Goal: Information Seeking & Learning: Learn about a topic

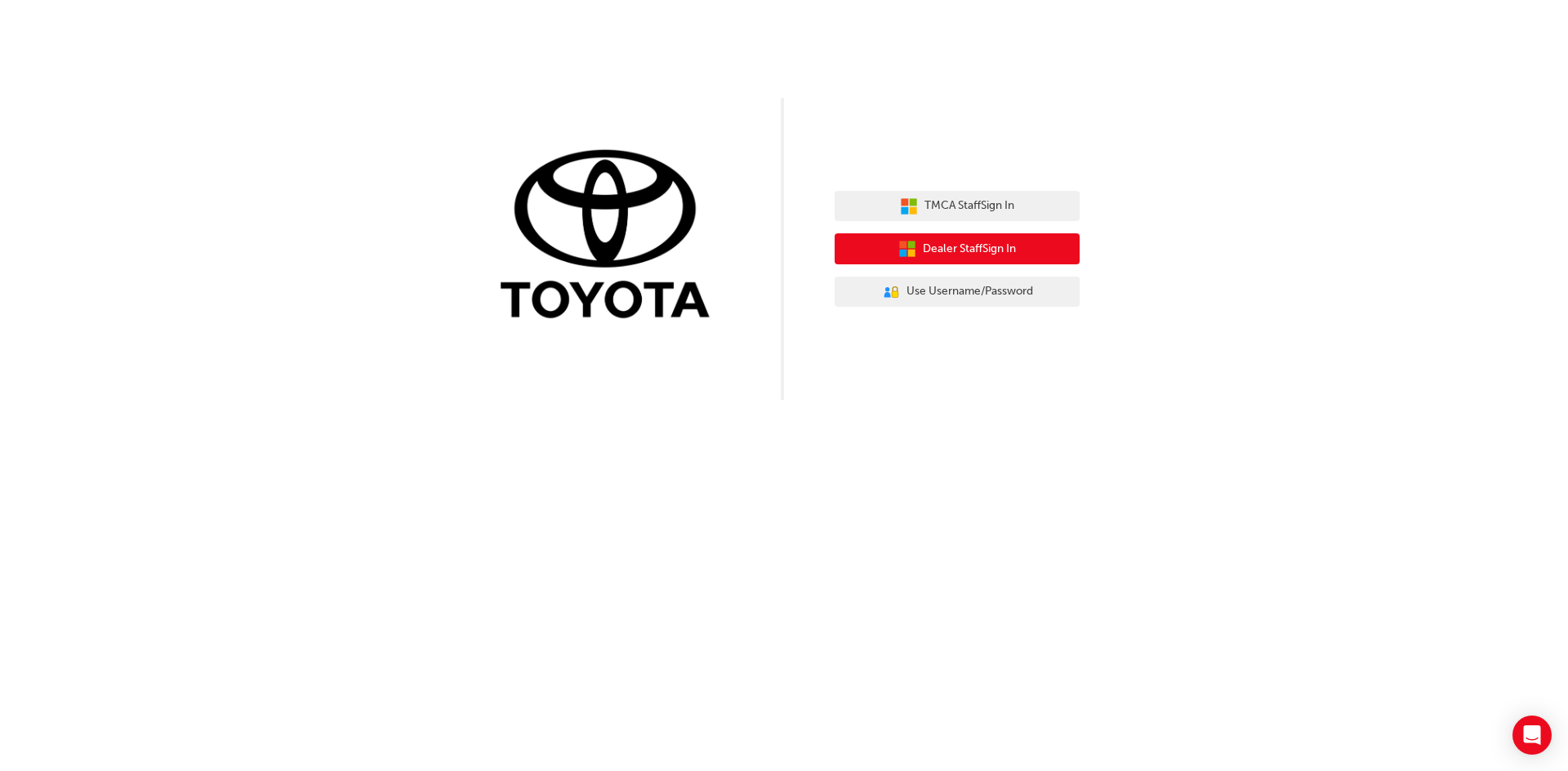
click at [982, 246] on span "Dealer Staff Sign In" at bounding box center [969, 249] width 93 height 18
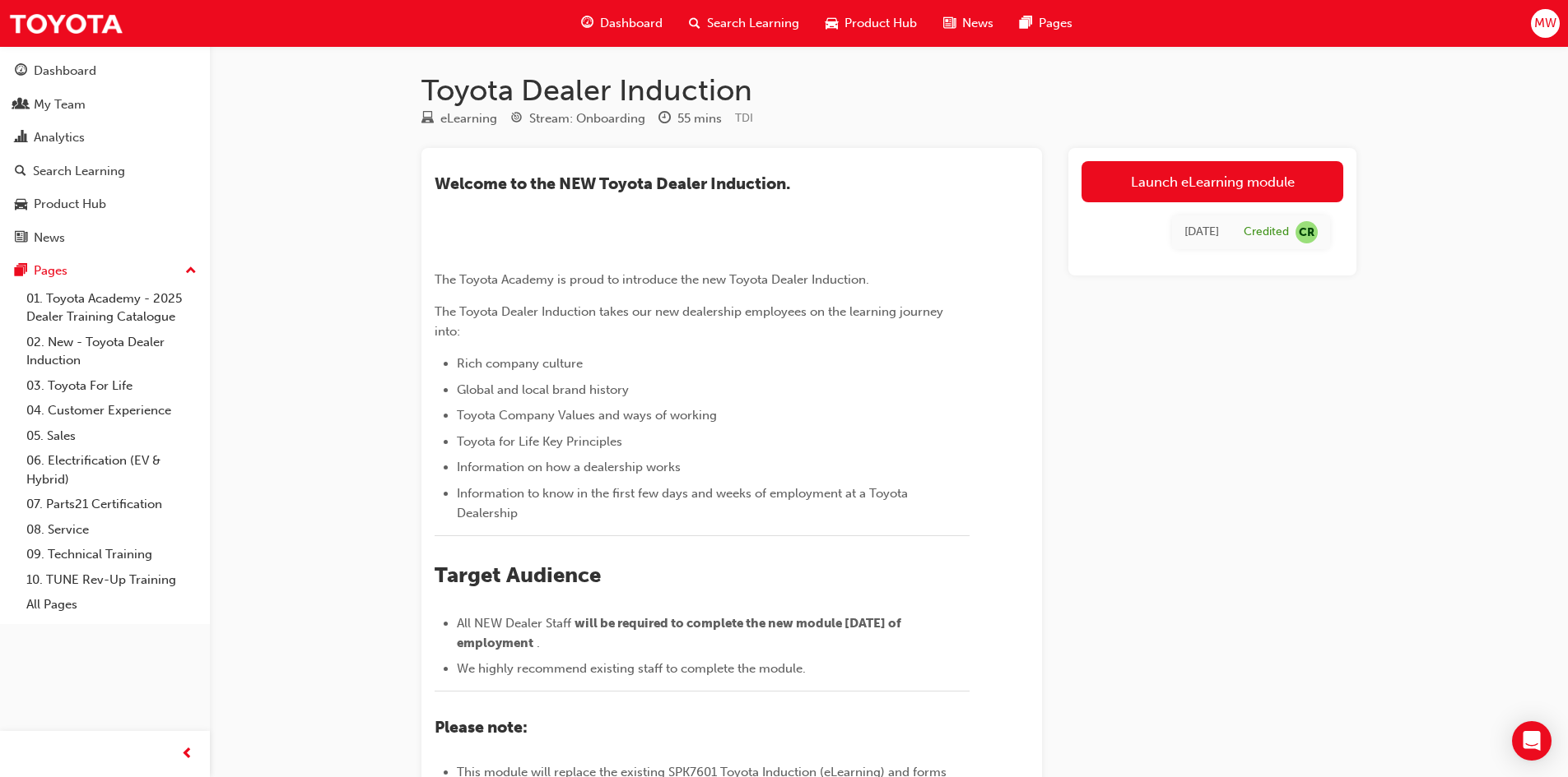
click at [1545, 19] on span "MW" at bounding box center [1545, 23] width 22 height 19
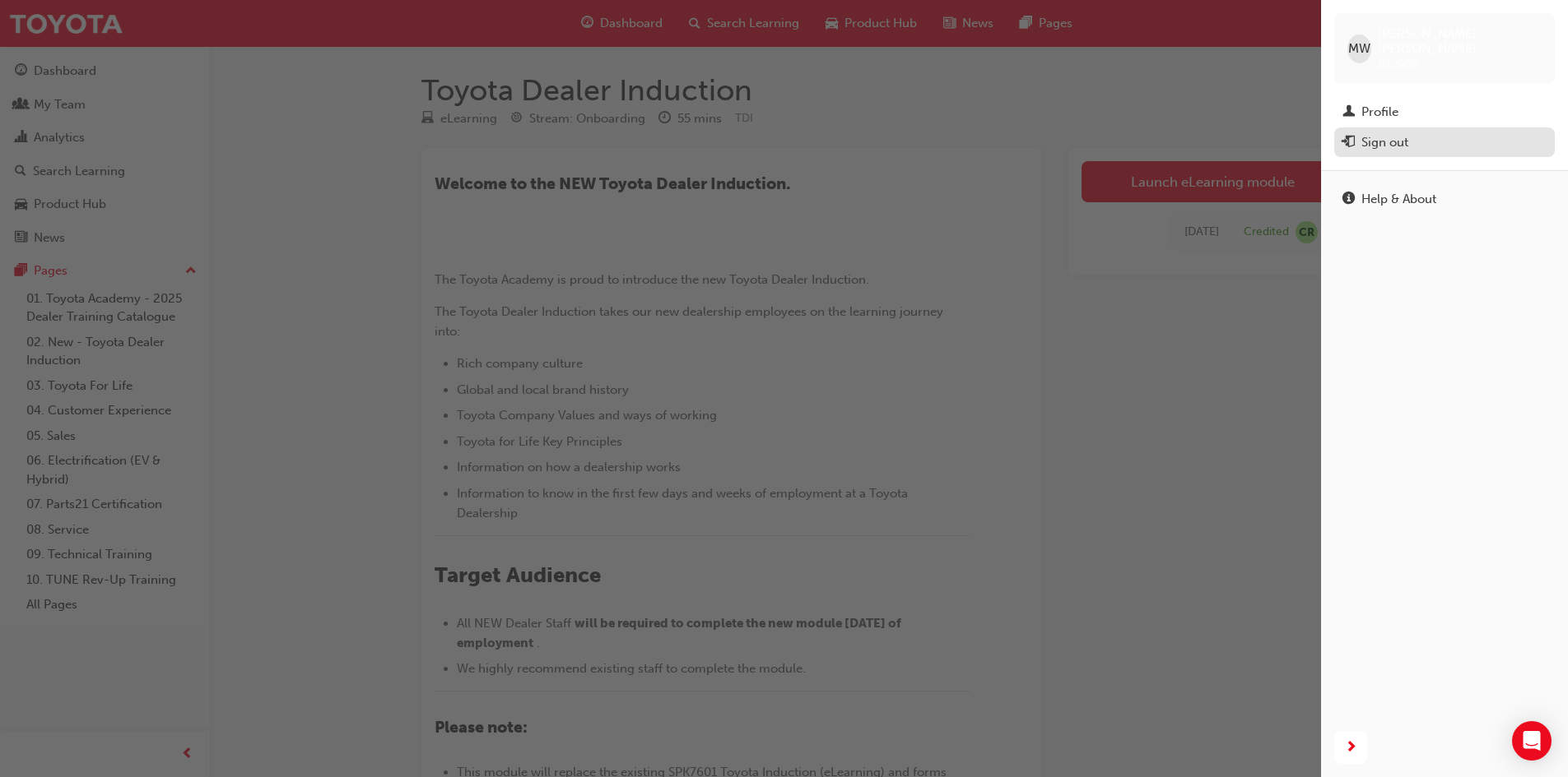
click at [1369, 135] on div "Sign out" at bounding box center [1385, 142] width 47 height 19
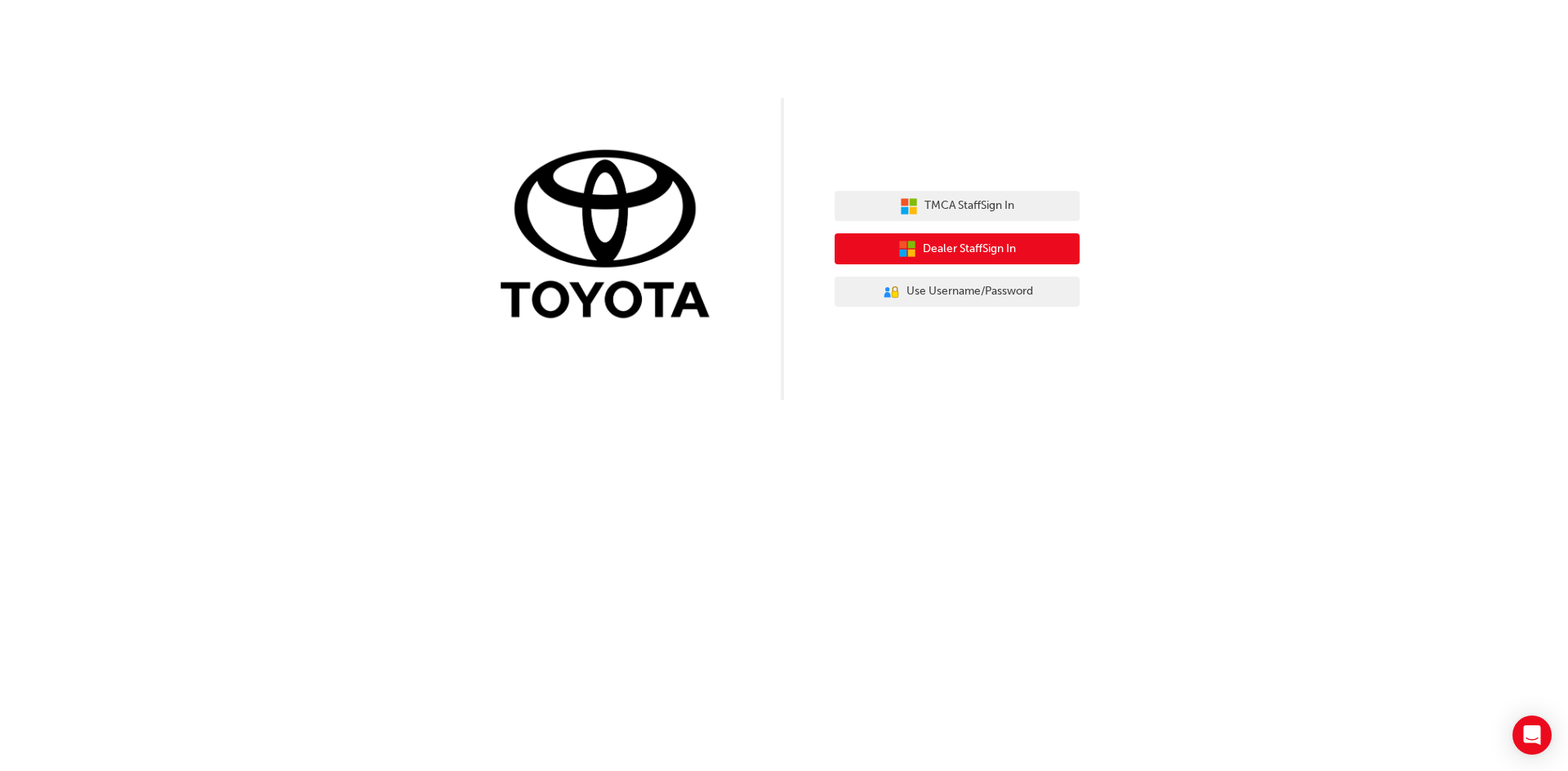
click at [956, 246] on span "Dealer Staff Sign In" at bounding box center [969, 249] width 93 height 18
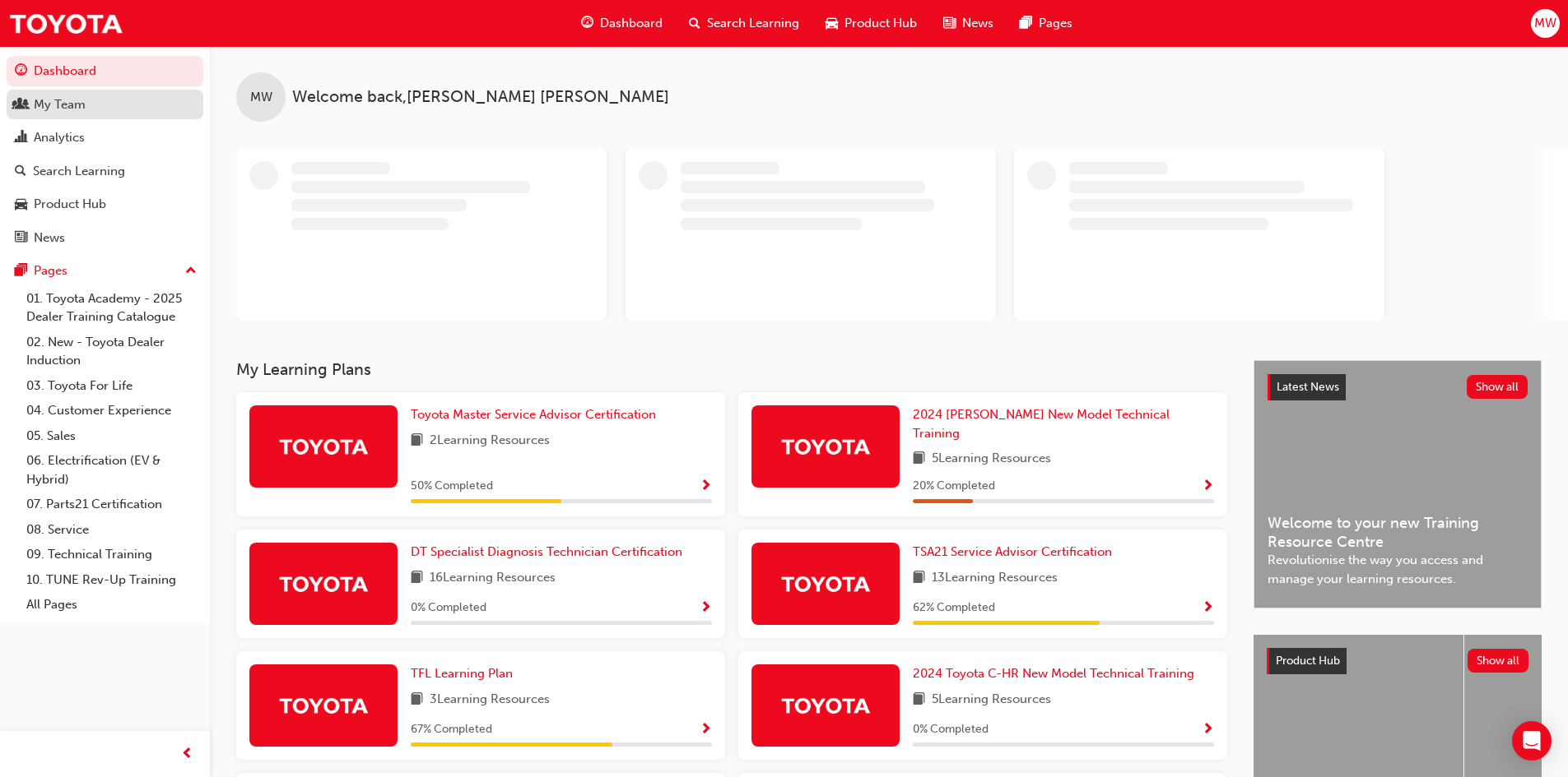
click at [76, 102] on div "My Team" at bounding box center [59, 105] width 51 height 19
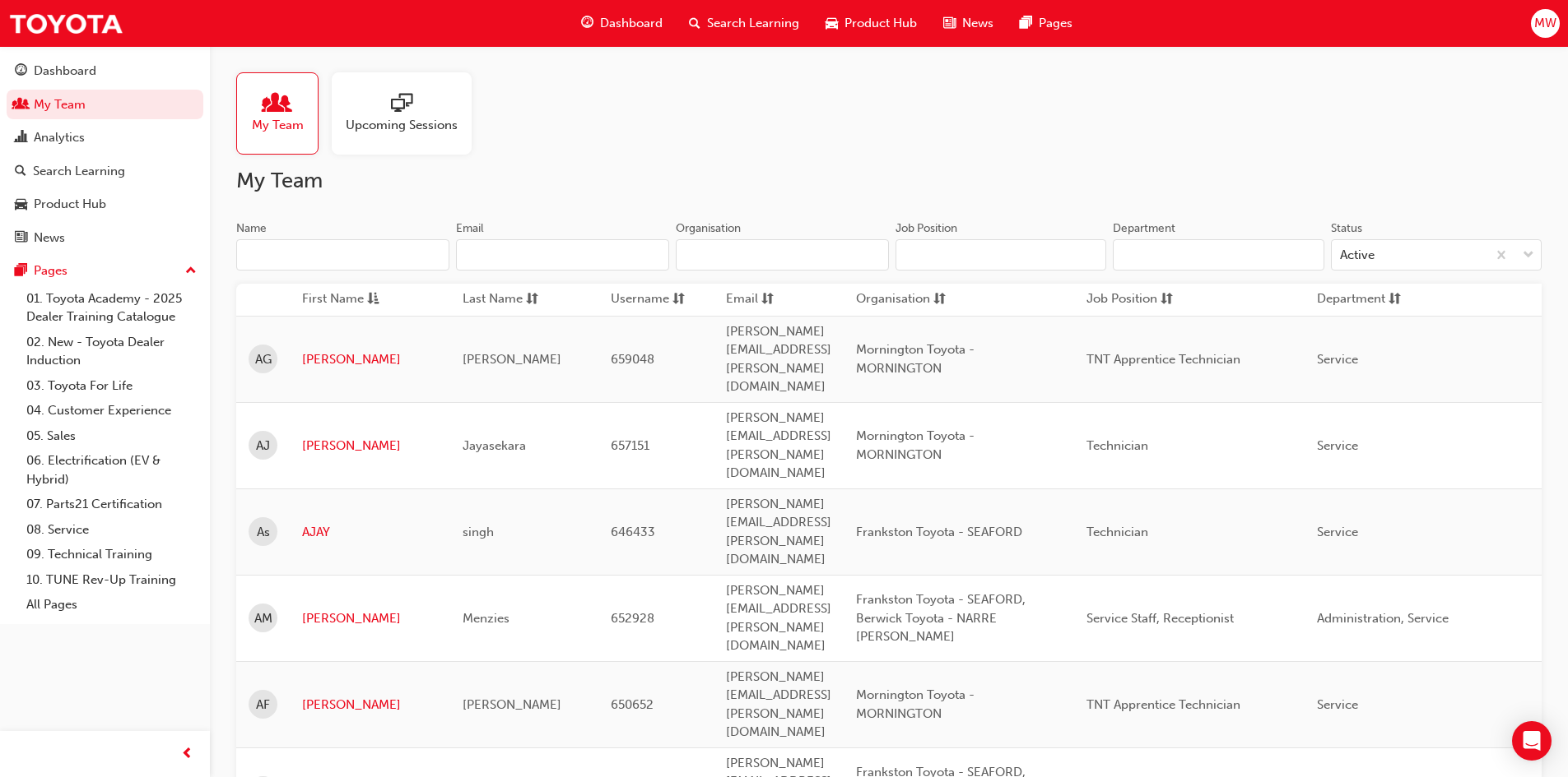
click at [279, 115] on span "people-icon" at bounding box center [277, 105] width 21 height 23
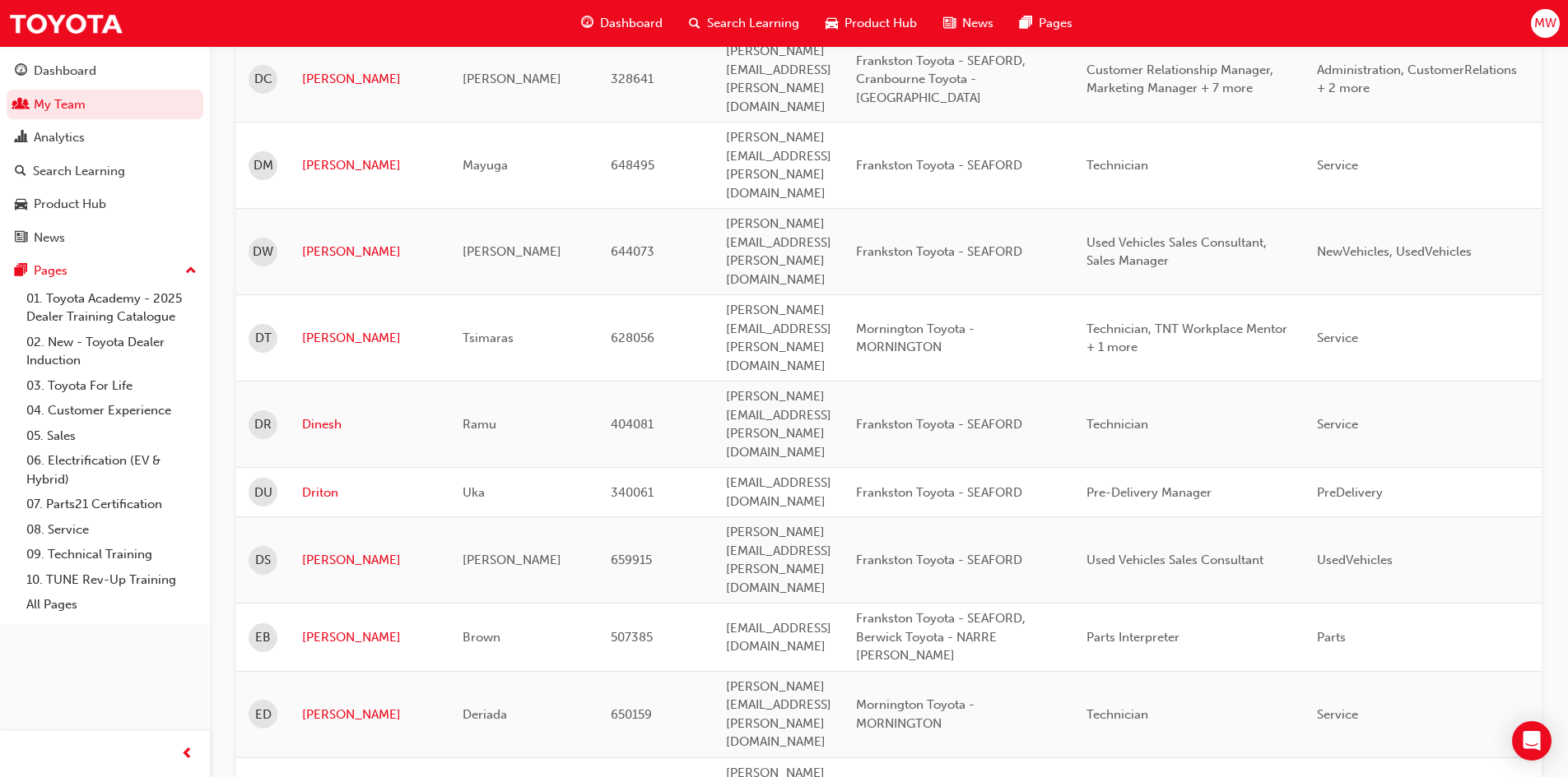
scroll to position [2126, 0]
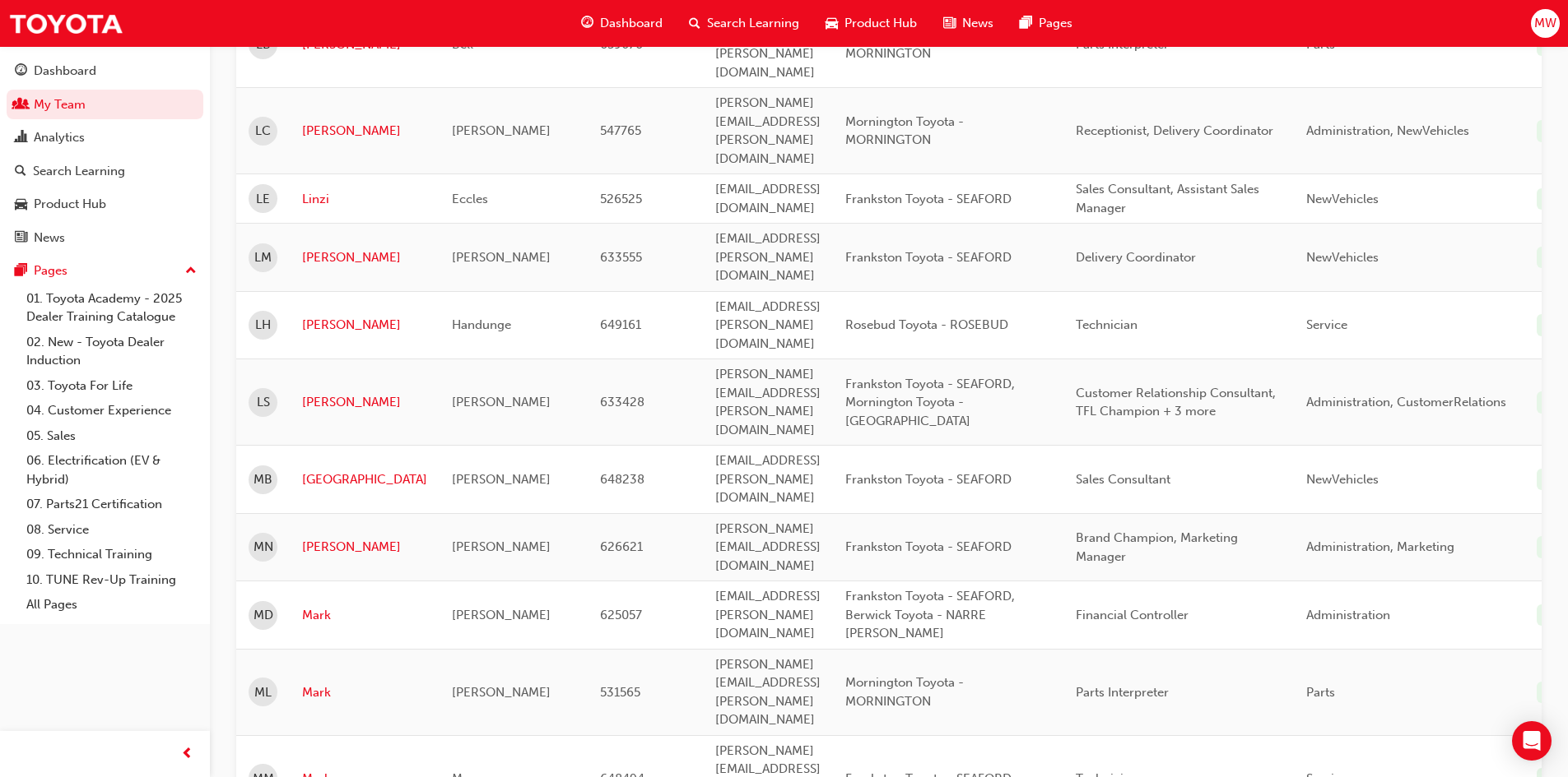
scroll to position [892, 0]
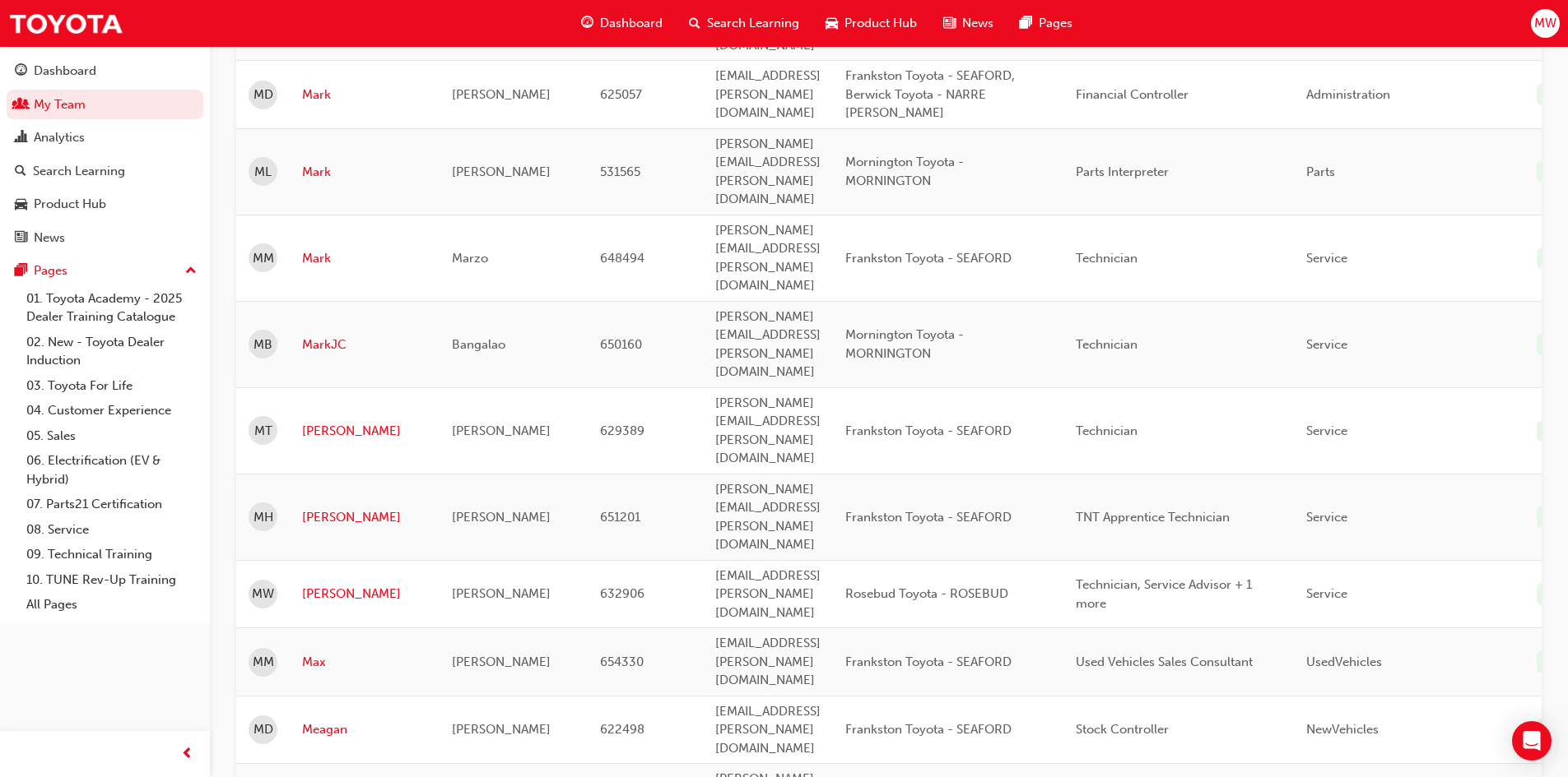
scroll to position [1387, 0]
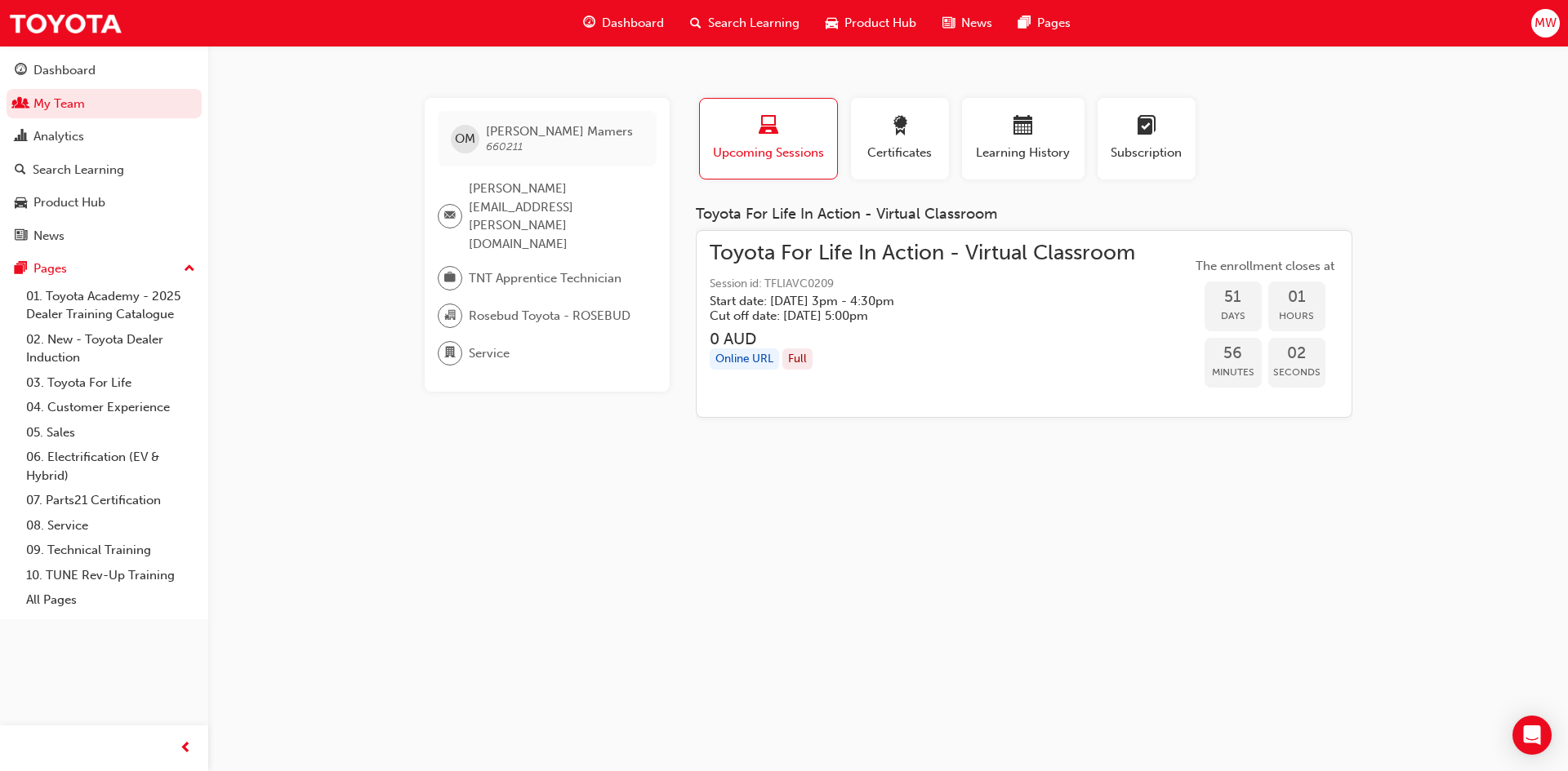
click at [809, 154] on span "Upcoming Sessions" at bounding box center [769, 152] width 113 height 18
click at [1010, 146] on span "Learning History" at bounding box center [1023, 152] width 98 height 18
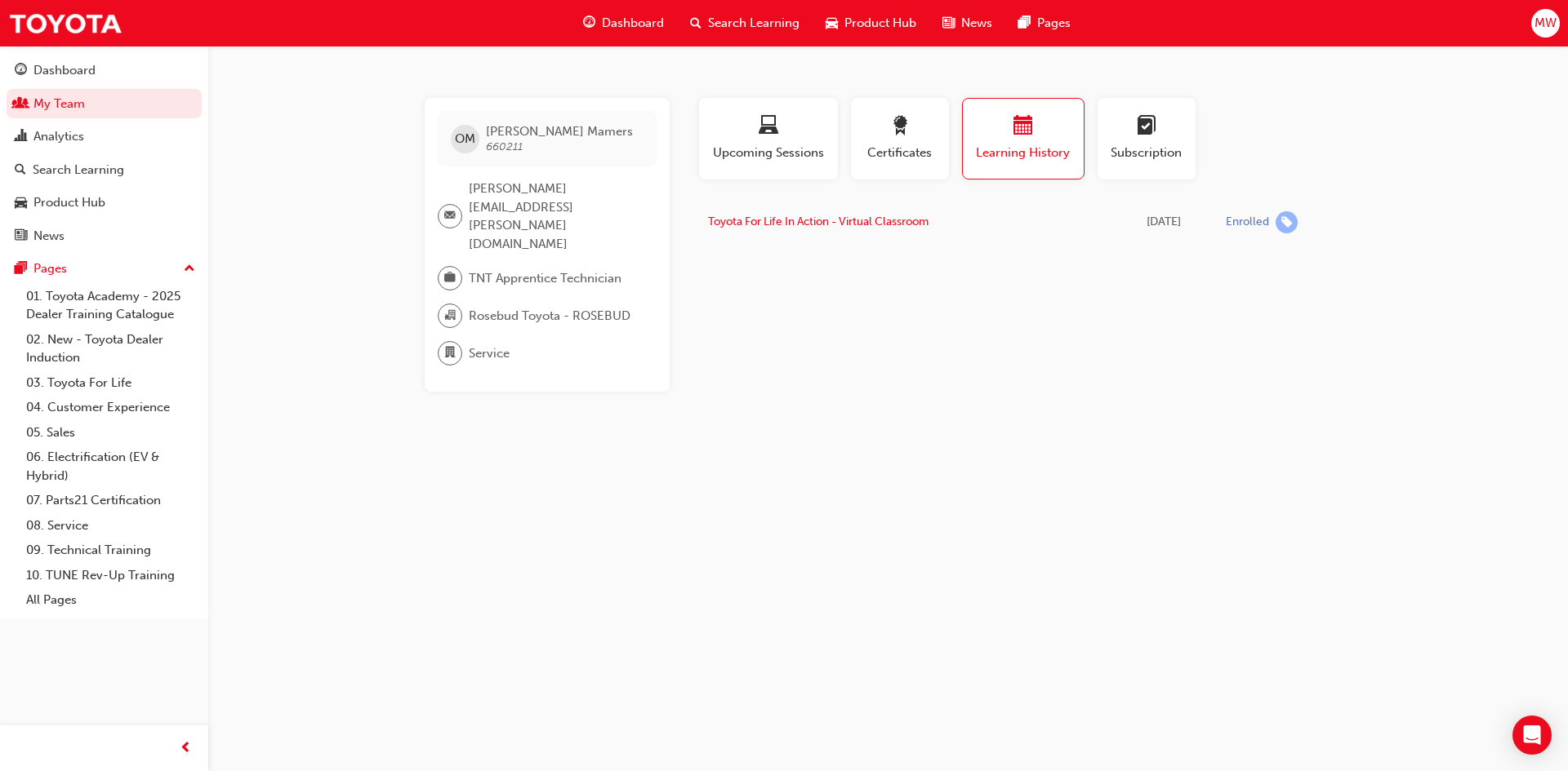
click at [722, 18] on span "Search Learning" at bounding box center [754, 23] width 91 height 18
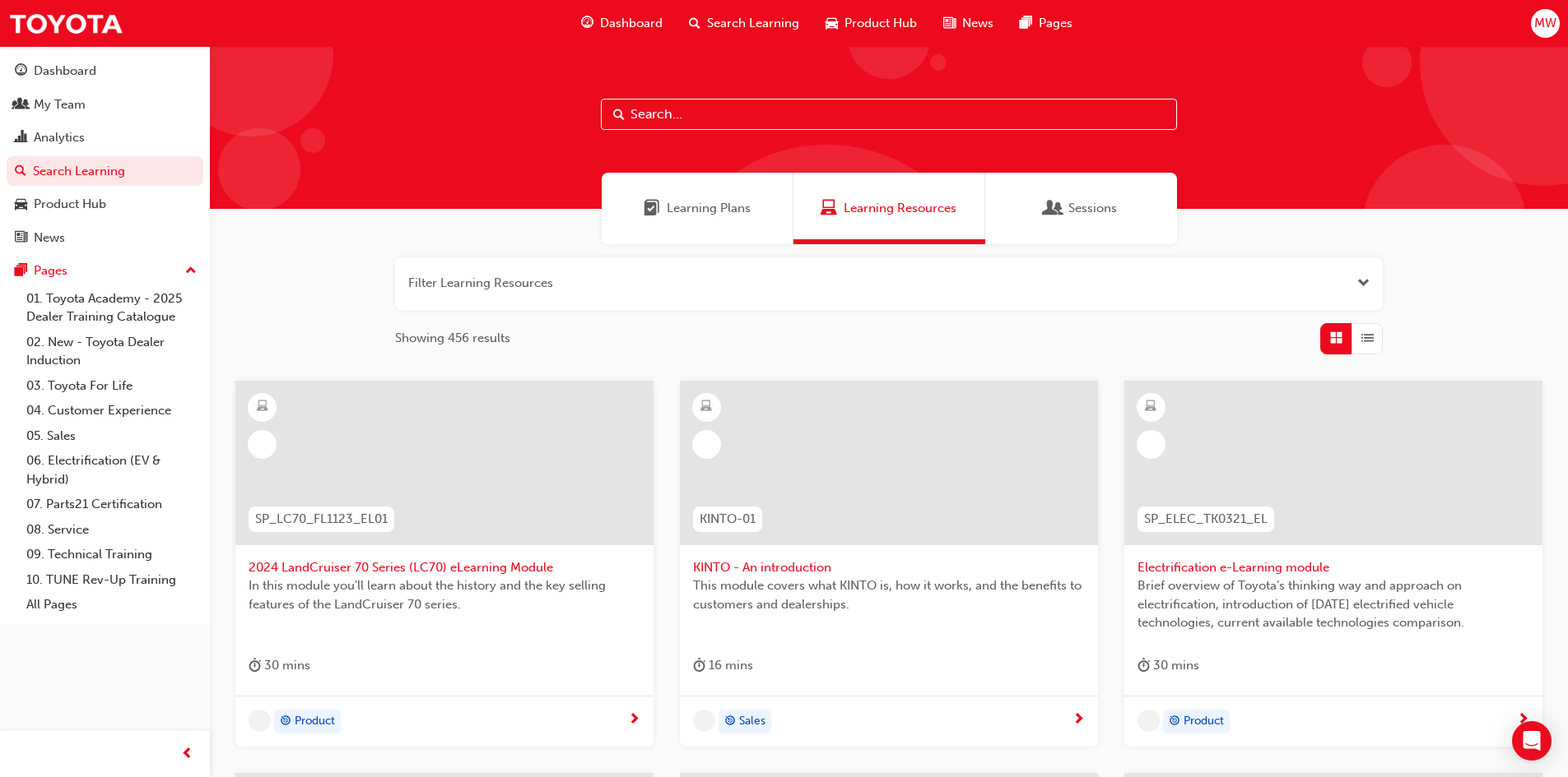
click at [723, 114] on input "text" at bounding box center [889, 113] width 576 height 31
click at [71, 104] on div "My Team" at bounding box center [59, 105] width 51 height 19
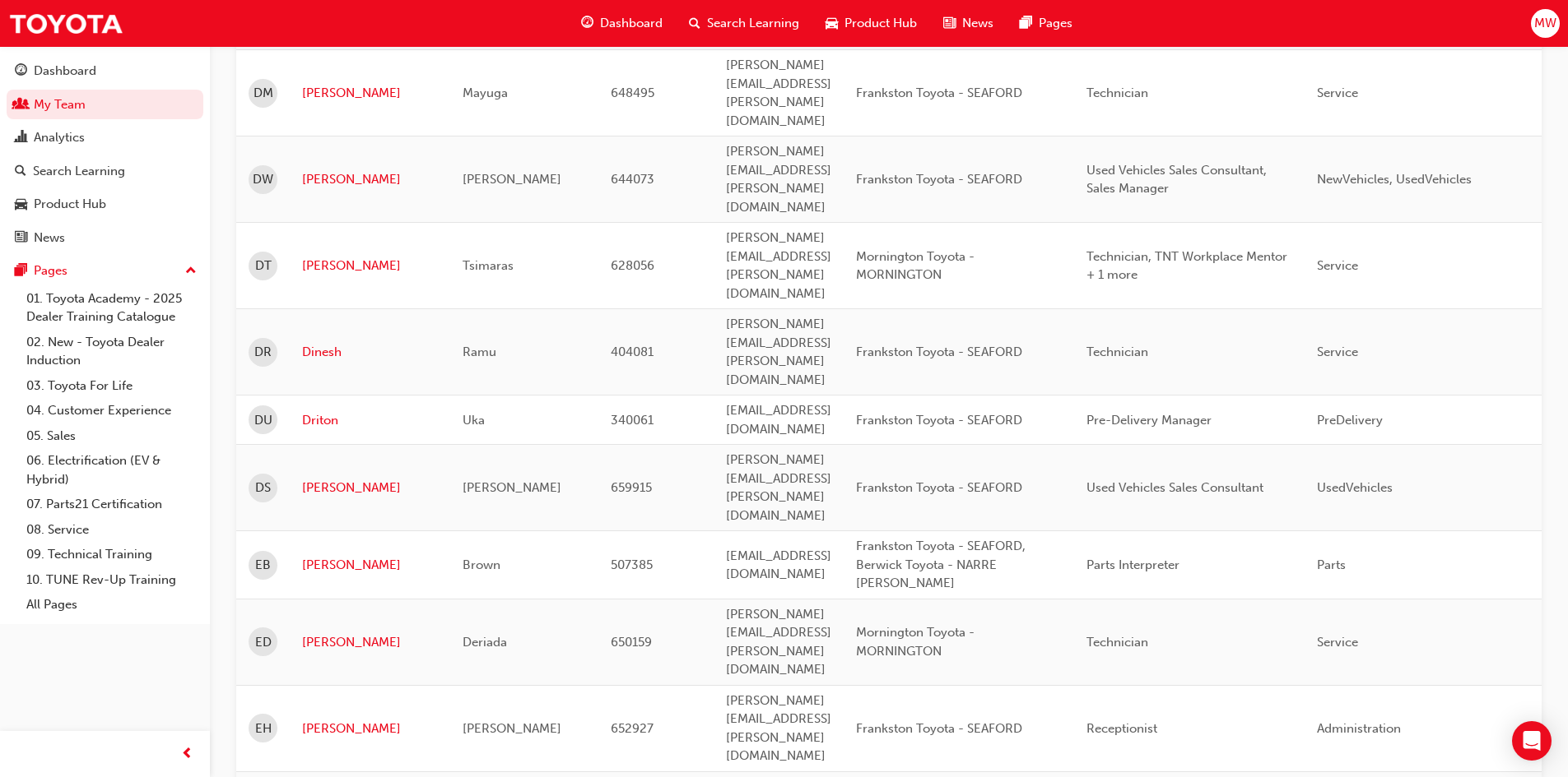
scroll to position [2126, 0]
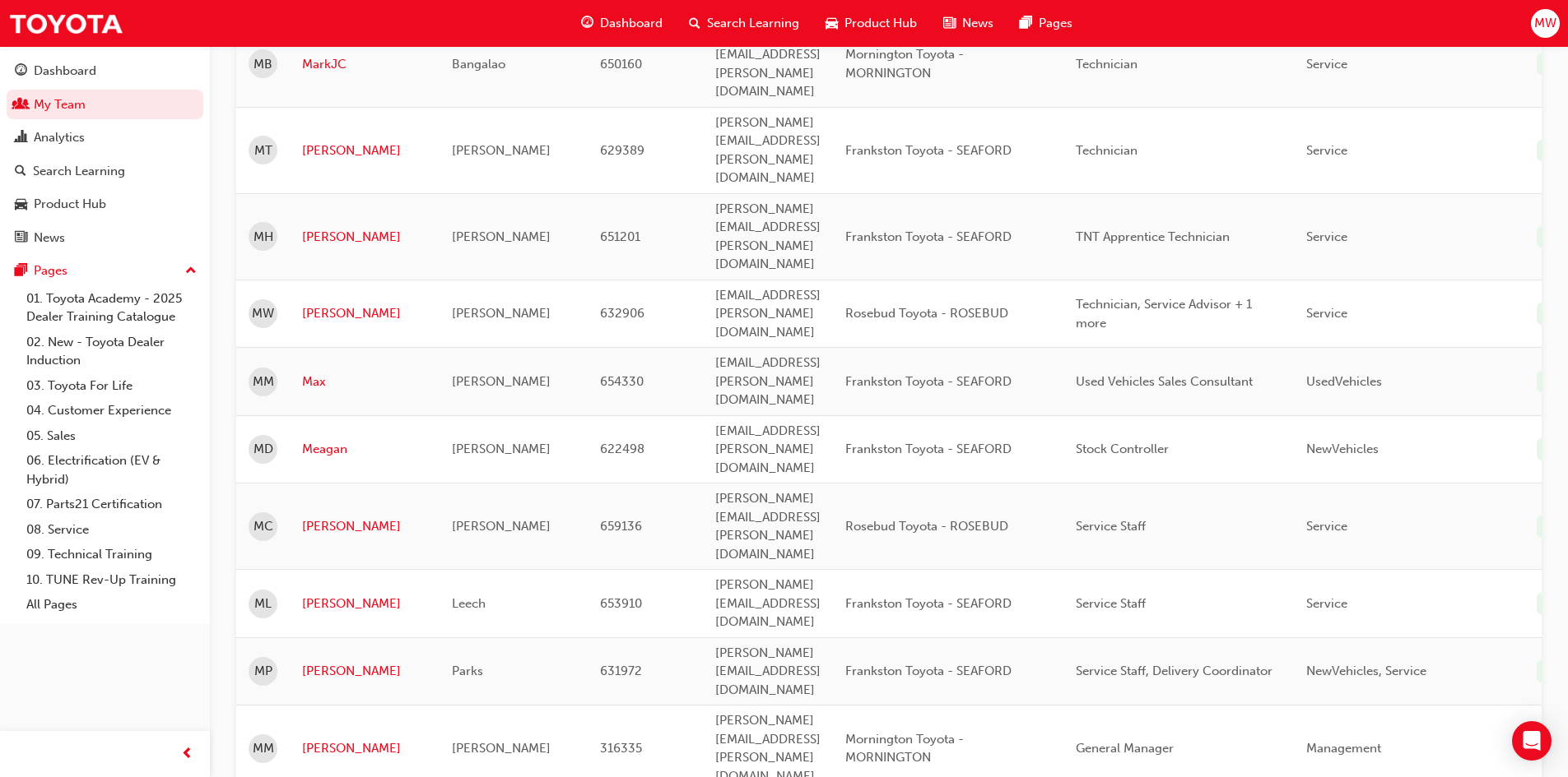
scroll to position [1636, 0]
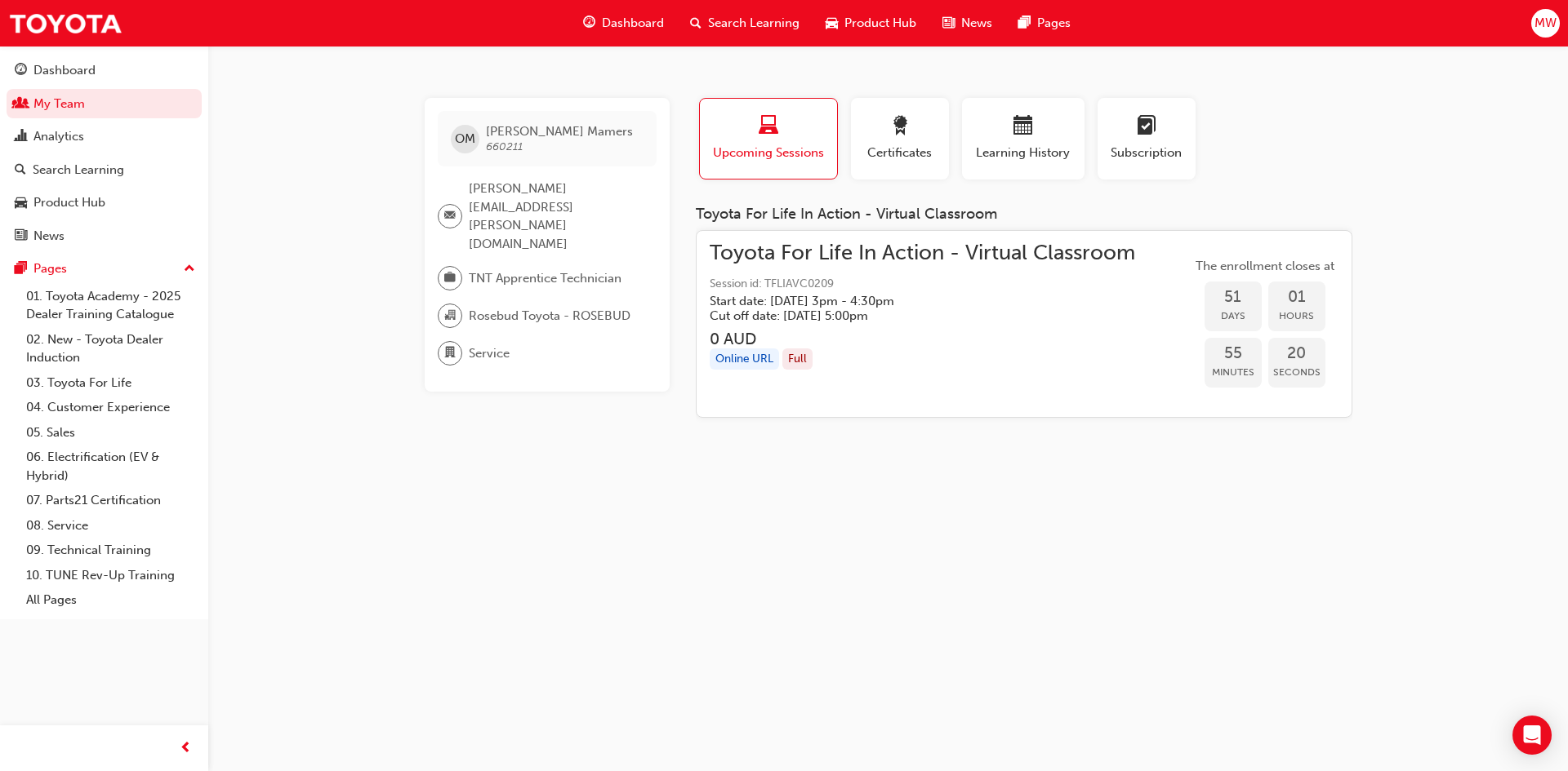
click at [466, 137] on span "OM" at bounding box center [464, 139] width 20 height 18
click at [118, 339] on link "02. New - Toyota Dealer Induction" at bounding box center [110, 348] width 182 height 43
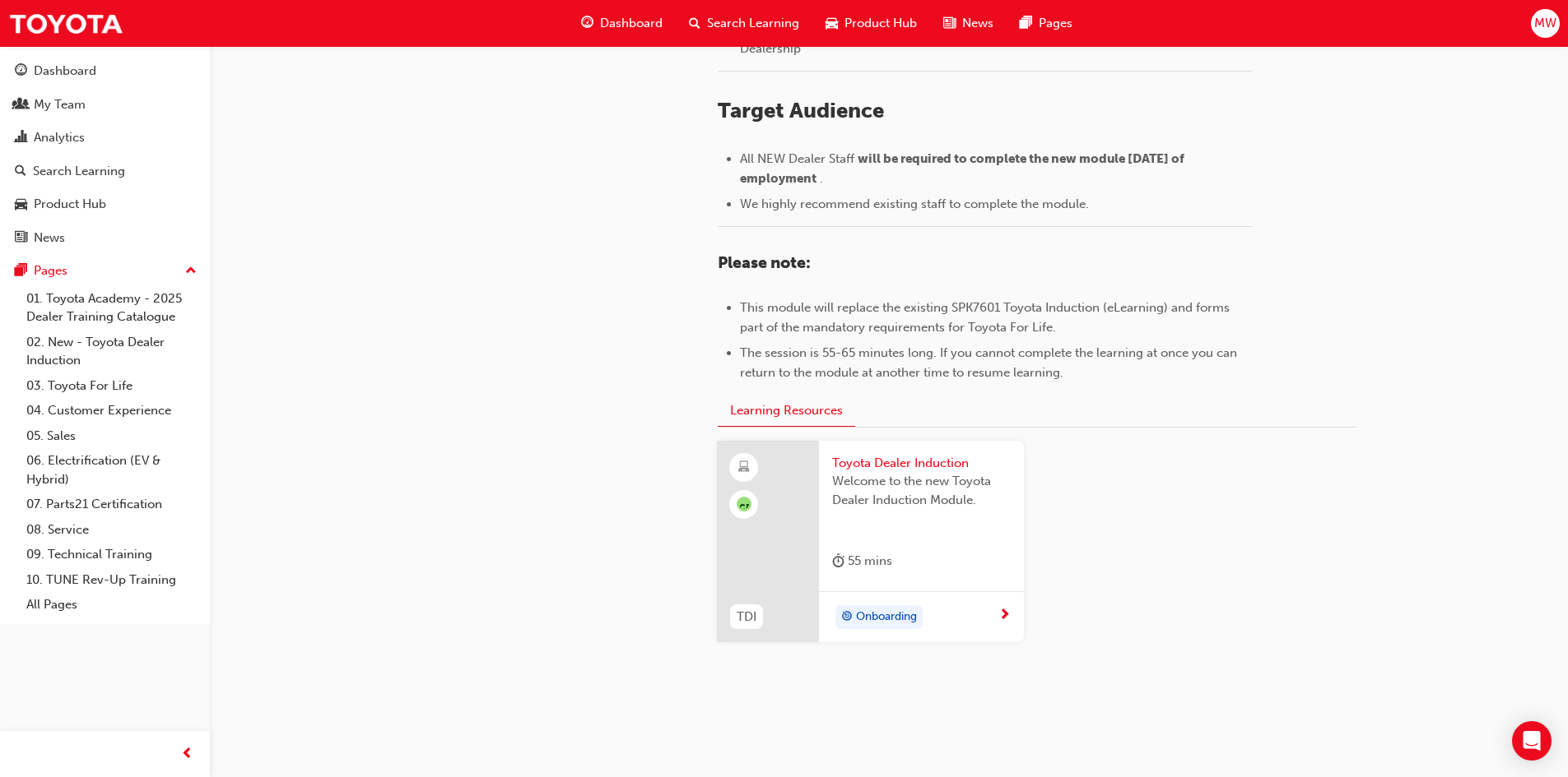
scroll to position [696, 0]
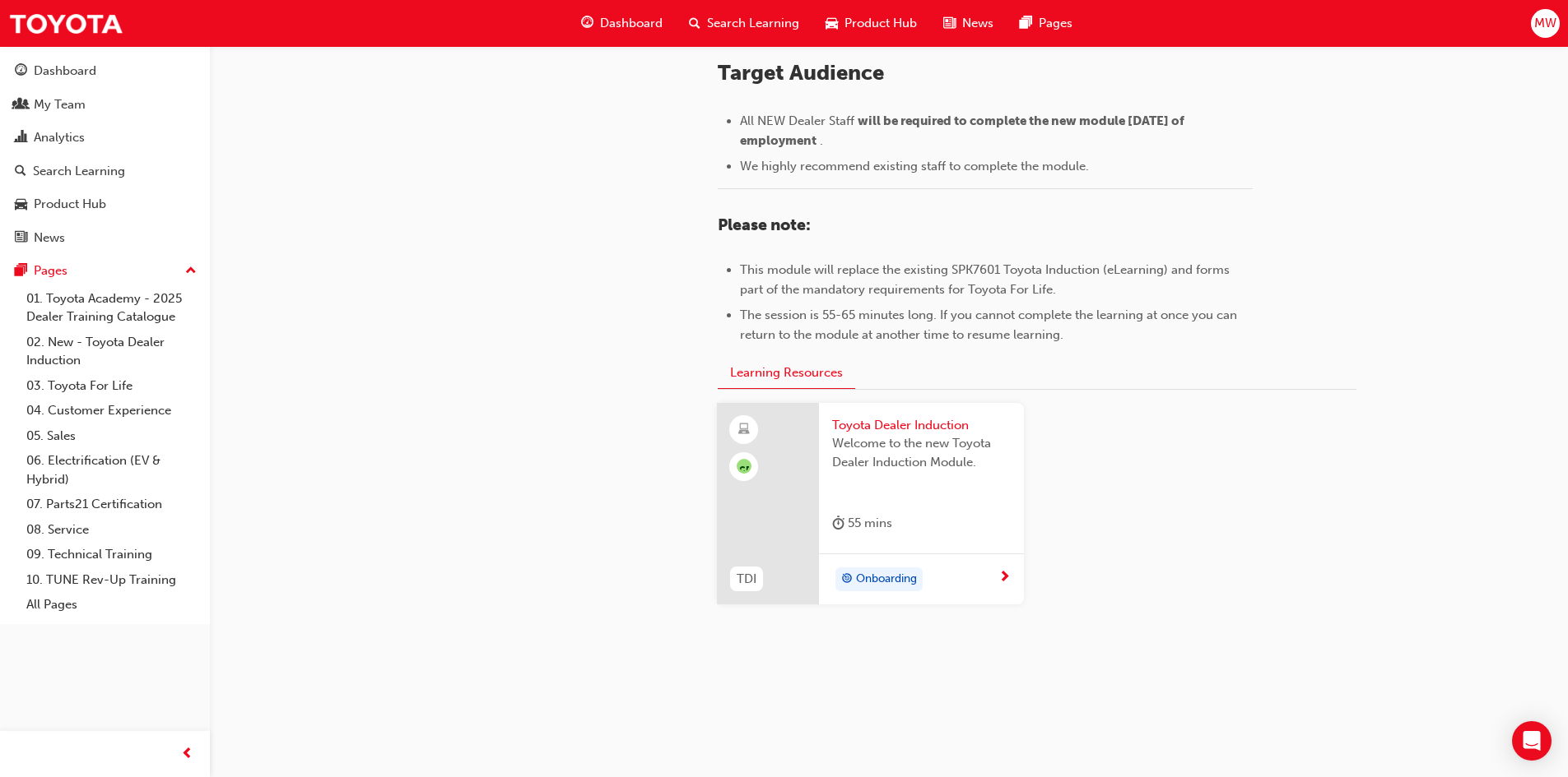
click at [1005, 573] on span "next-icon" at bounding box center [1004, 578] width 12 height 15
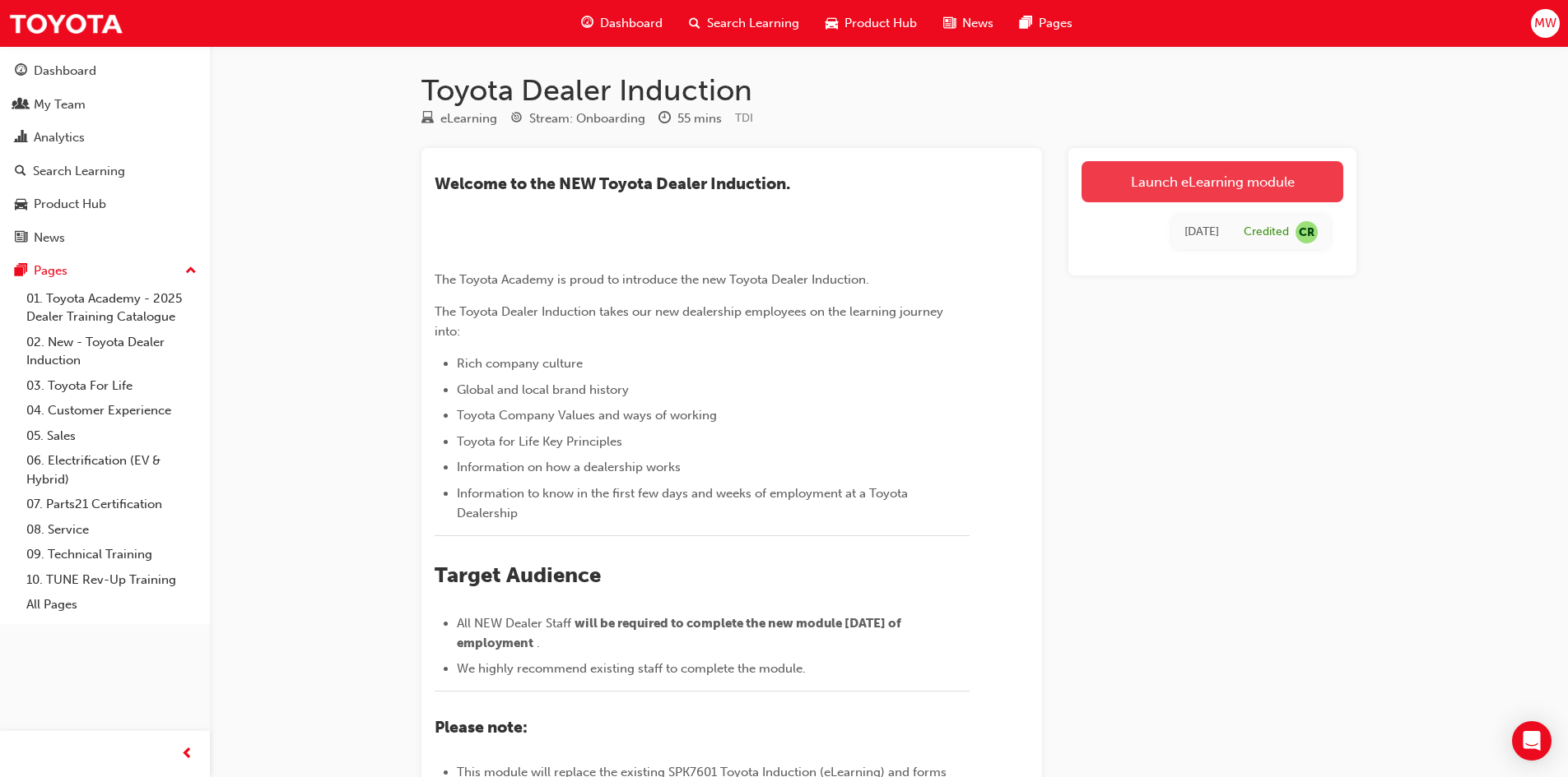
click at [1212, 183] on link "Launch eLearning module" at bounding box center [1212, 182] width 261 height 41
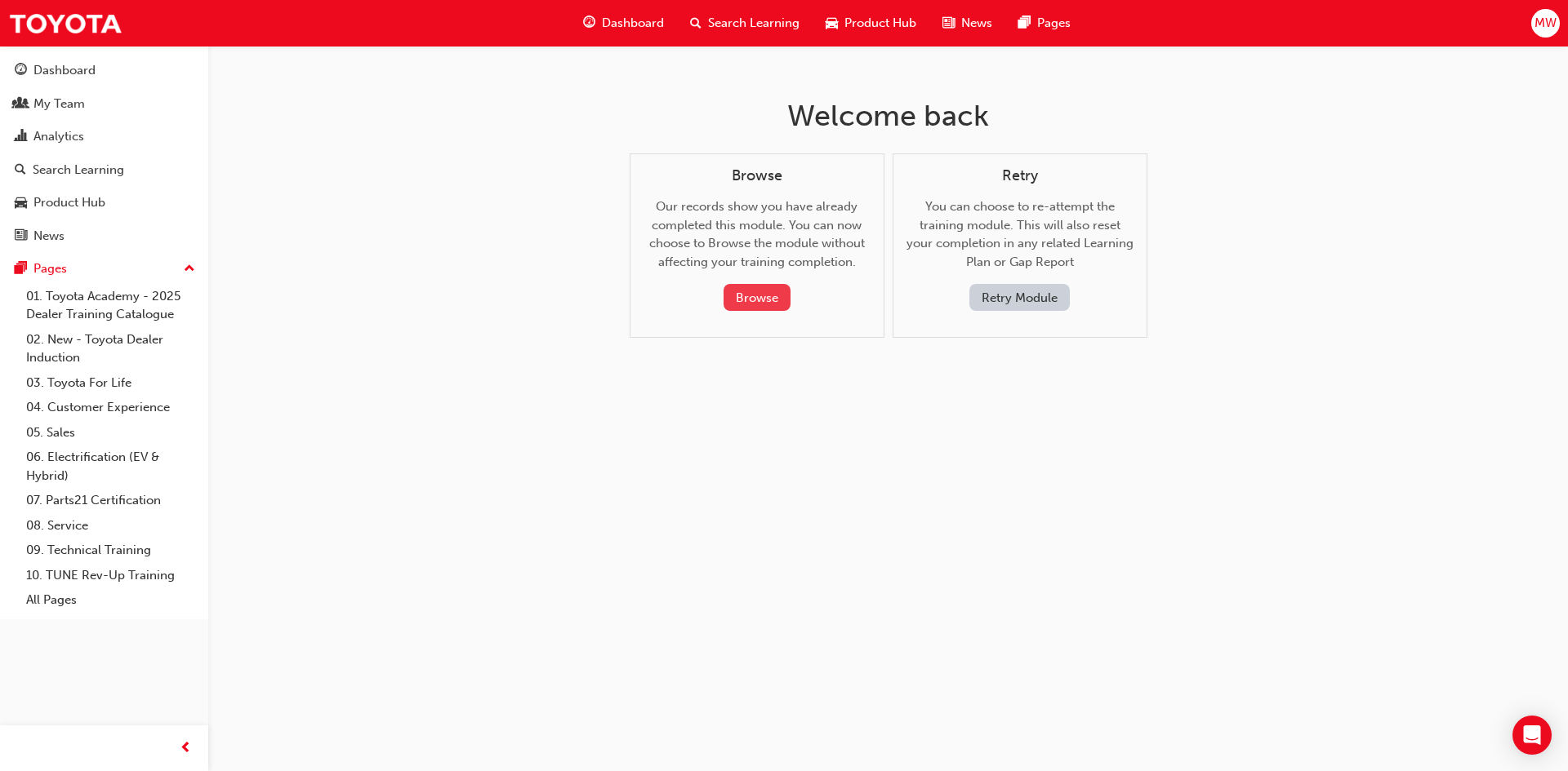
click at [769, 291] on button "Browse" at bounding box center [757, 297] width 67 height 27
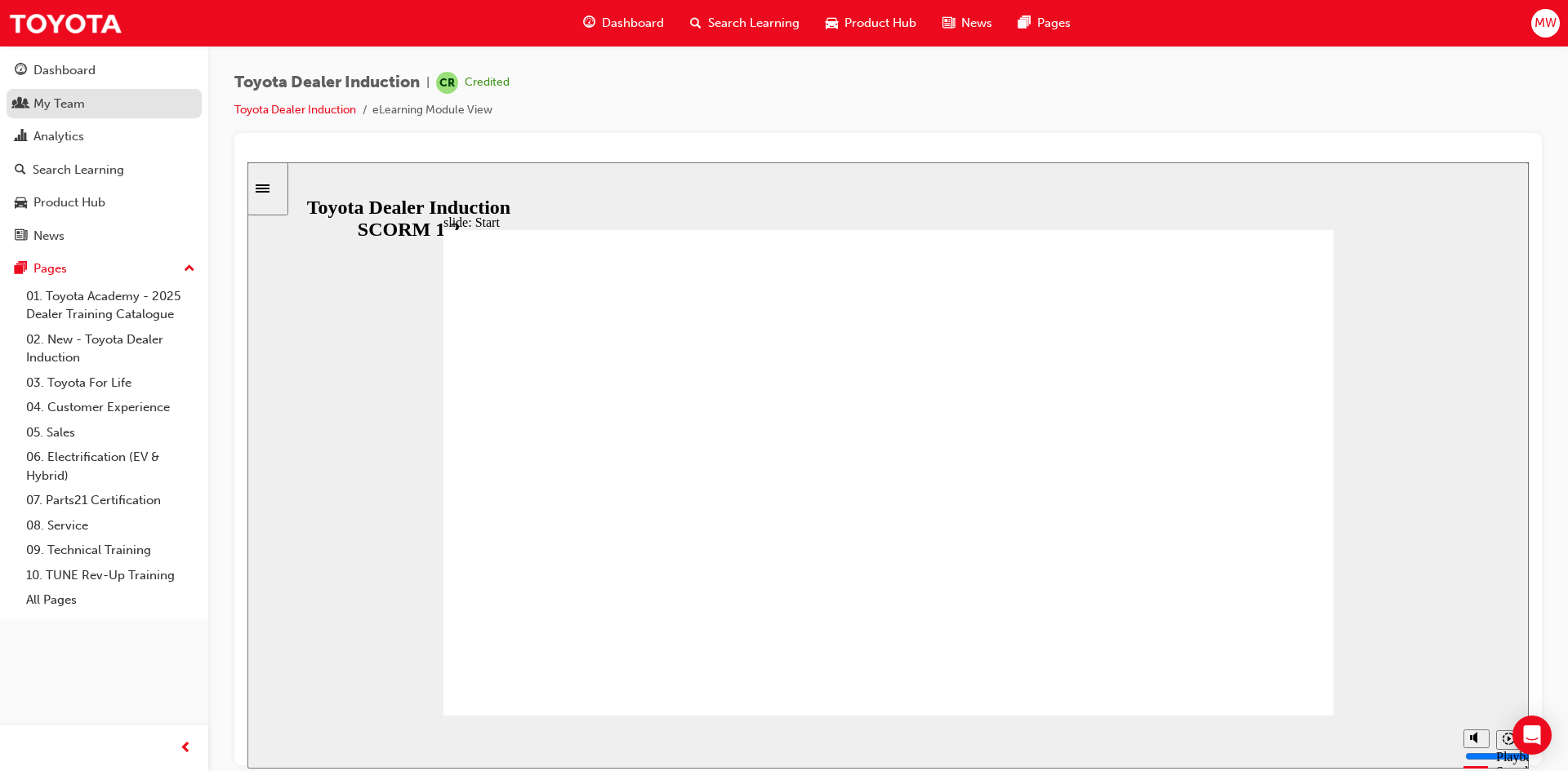
click at [71, 103] on div "My Team" at bounding box center [59, 104] width 51 height 18
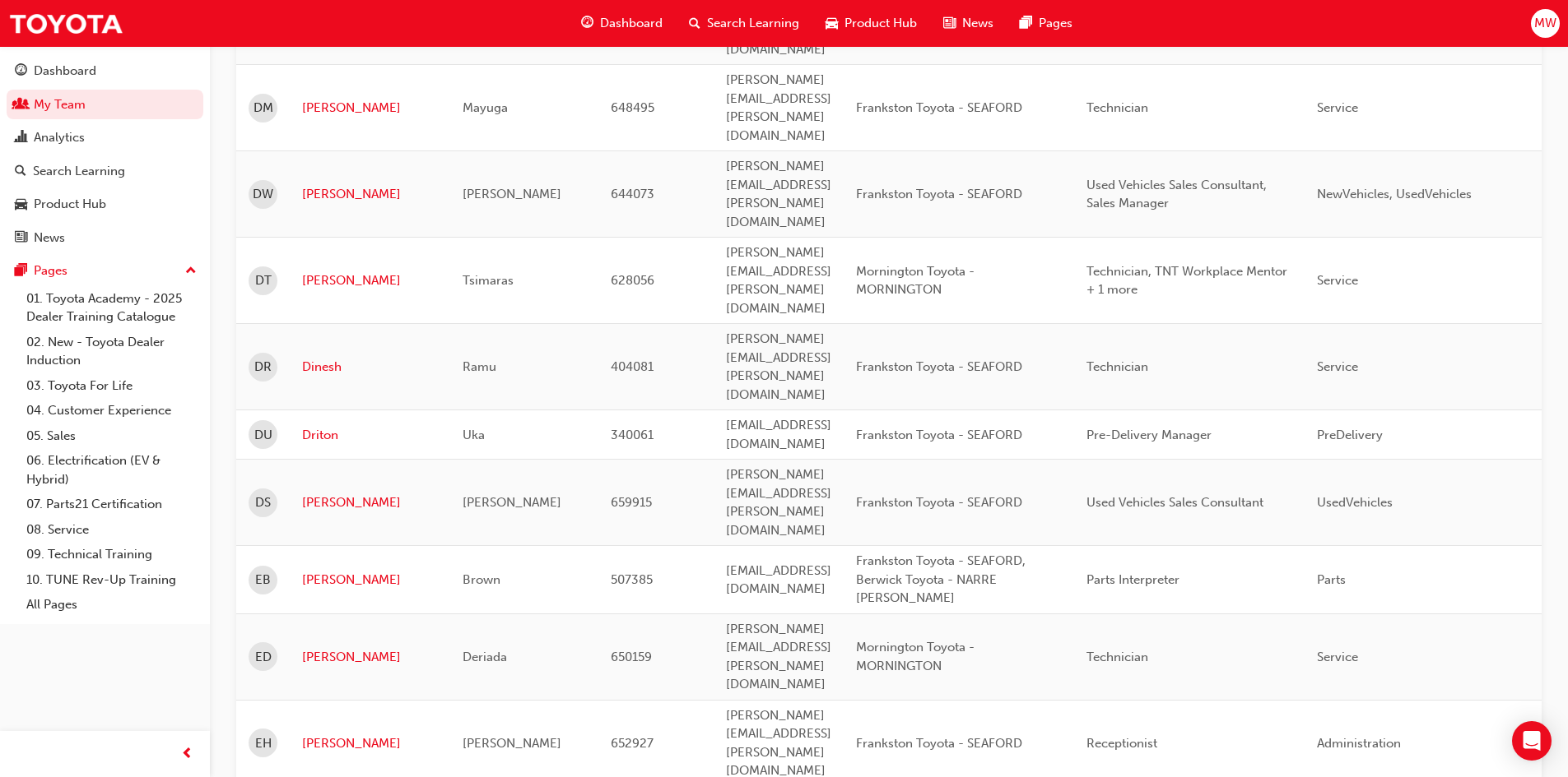
scroll to position [2126, 0]
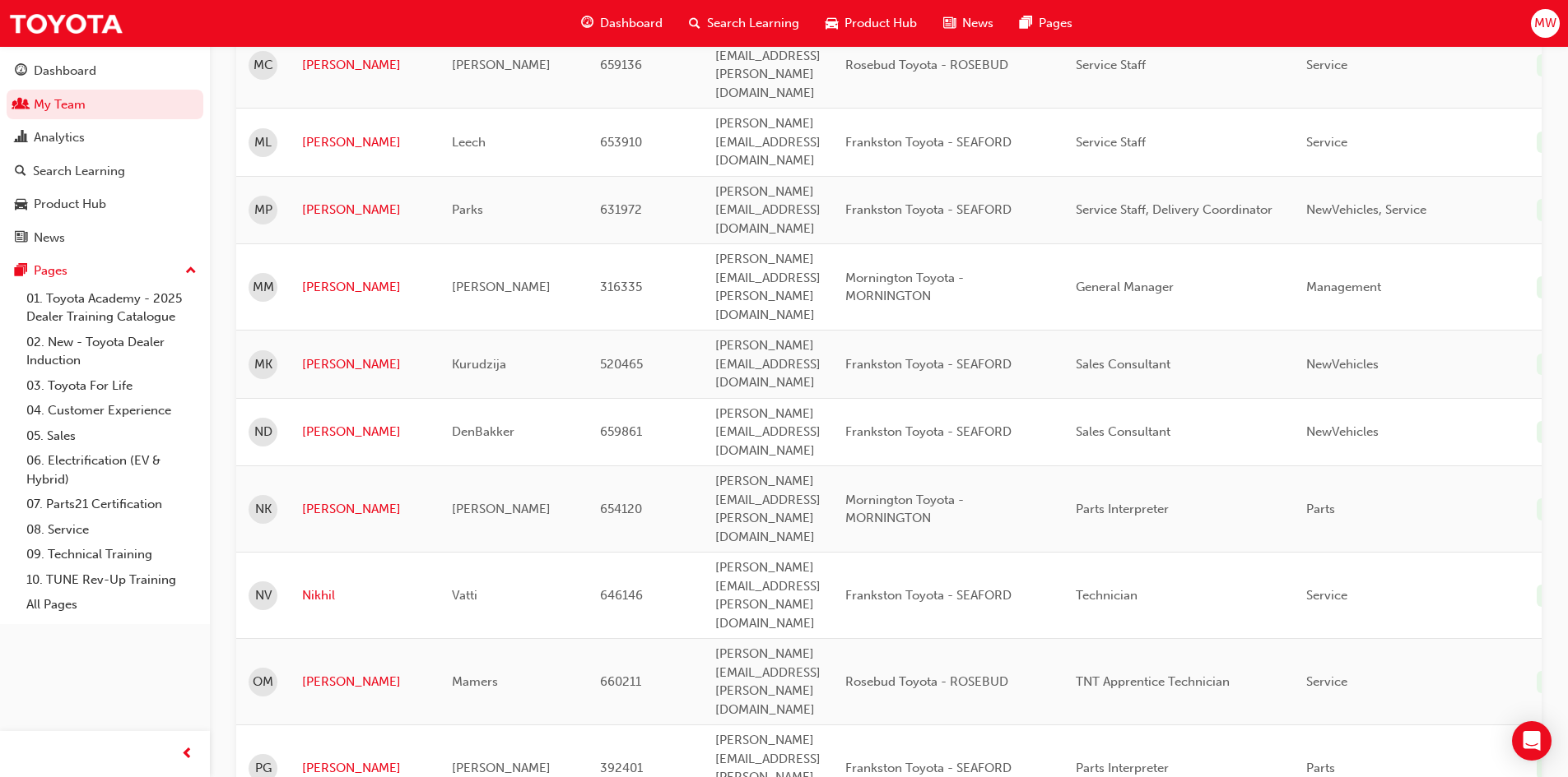
scroll to position [1715, 0]
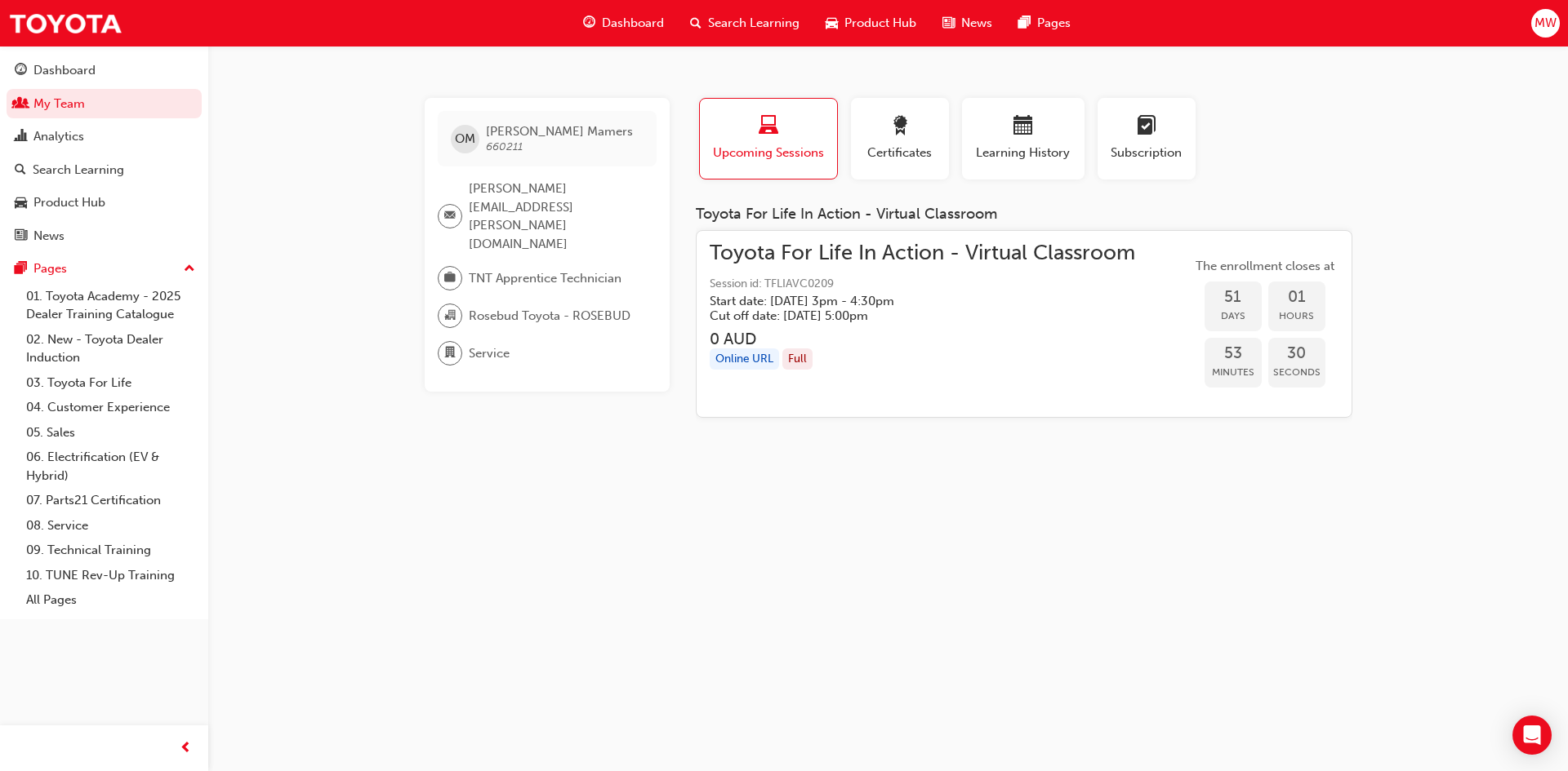
click at [781, 24] on span "Search Learning" at bounding box center [754, 23] width 91 height 18
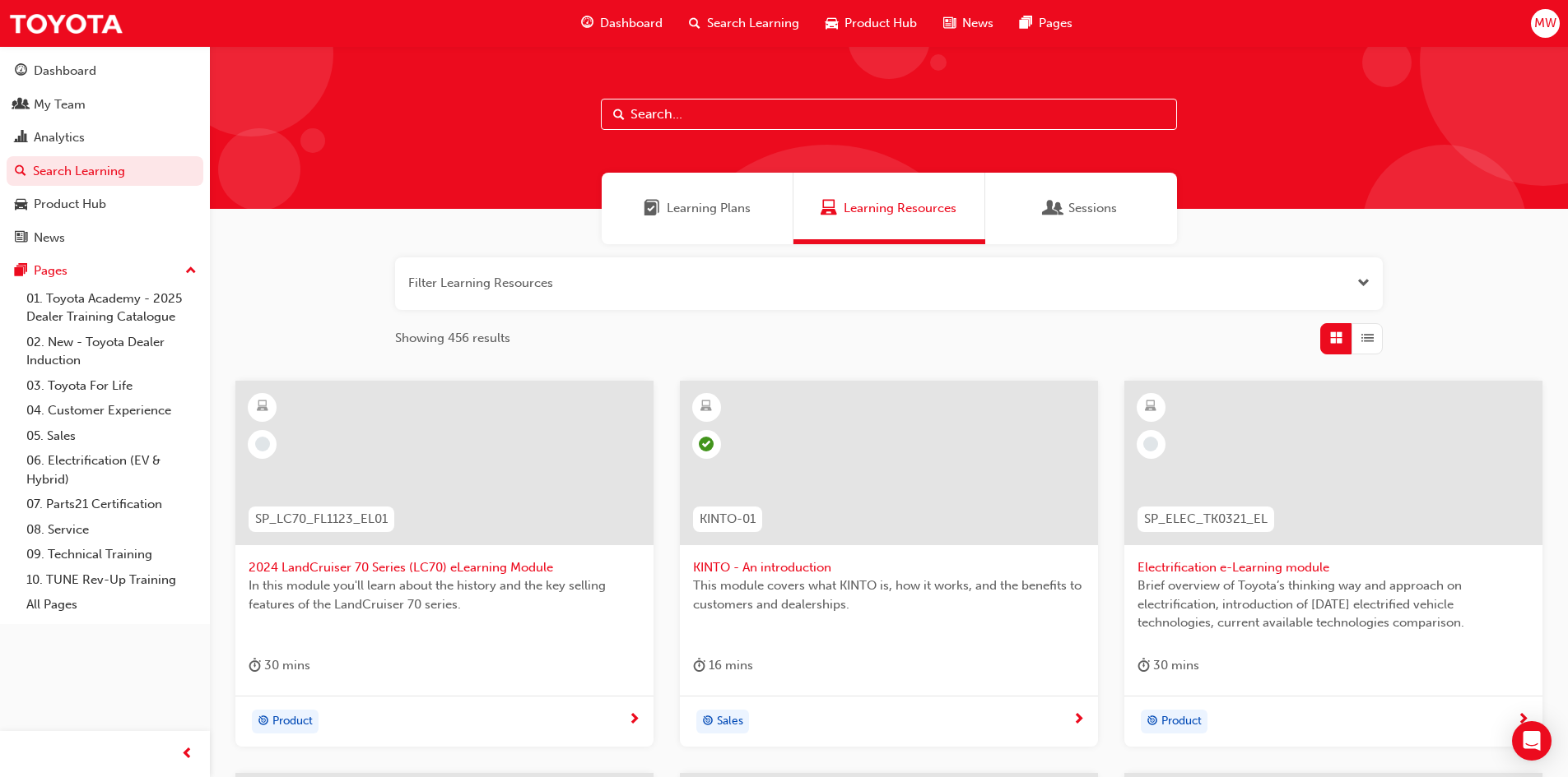
click at [766, 108] on input "text" at bounding box center [889, 113] width 576 height 31
click at [995, 113] on input "text" at bounding box center [889, 113] width 576 height 31
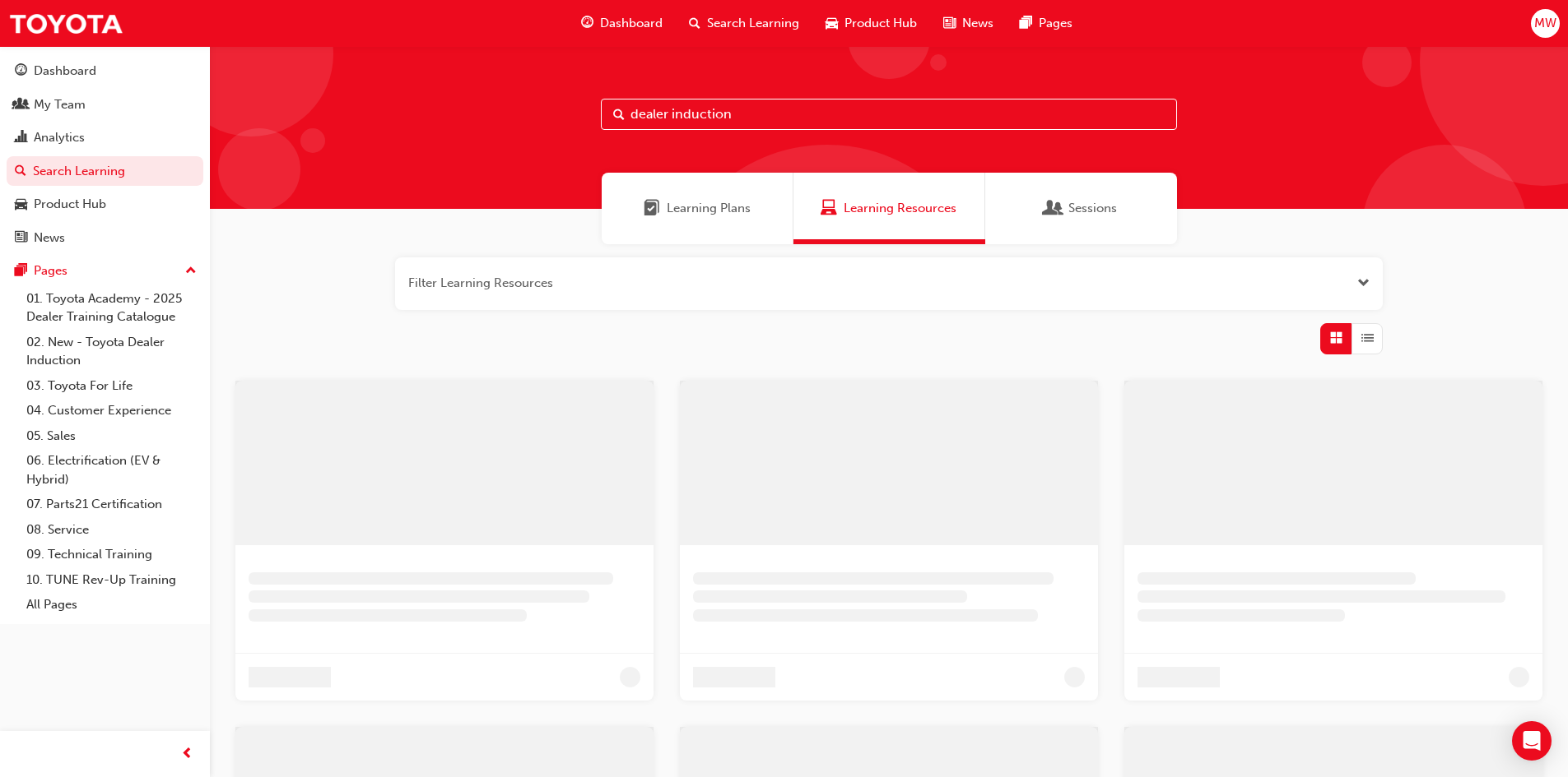
type input "dealer induction"
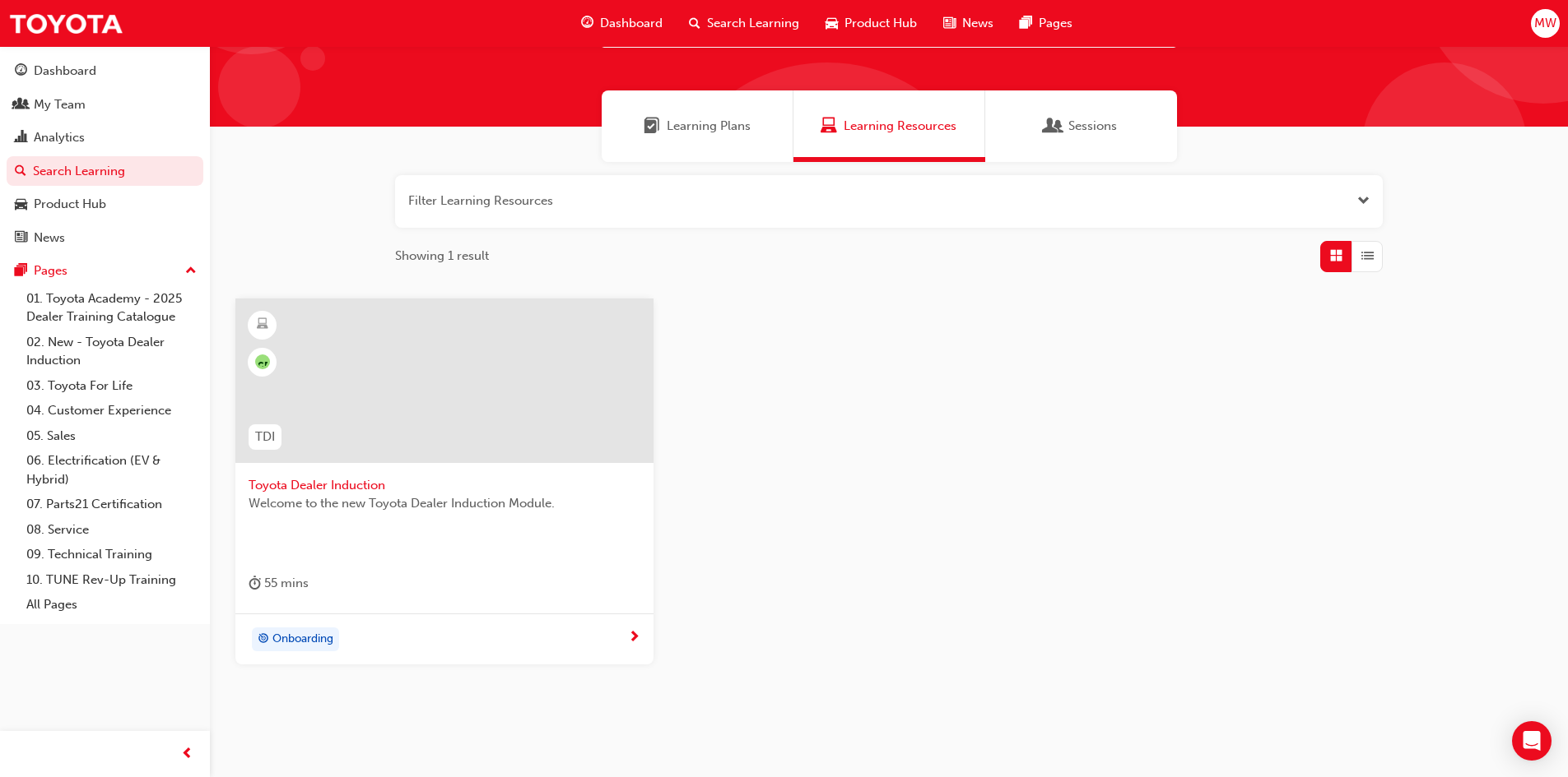
scroll to position [129, 0]
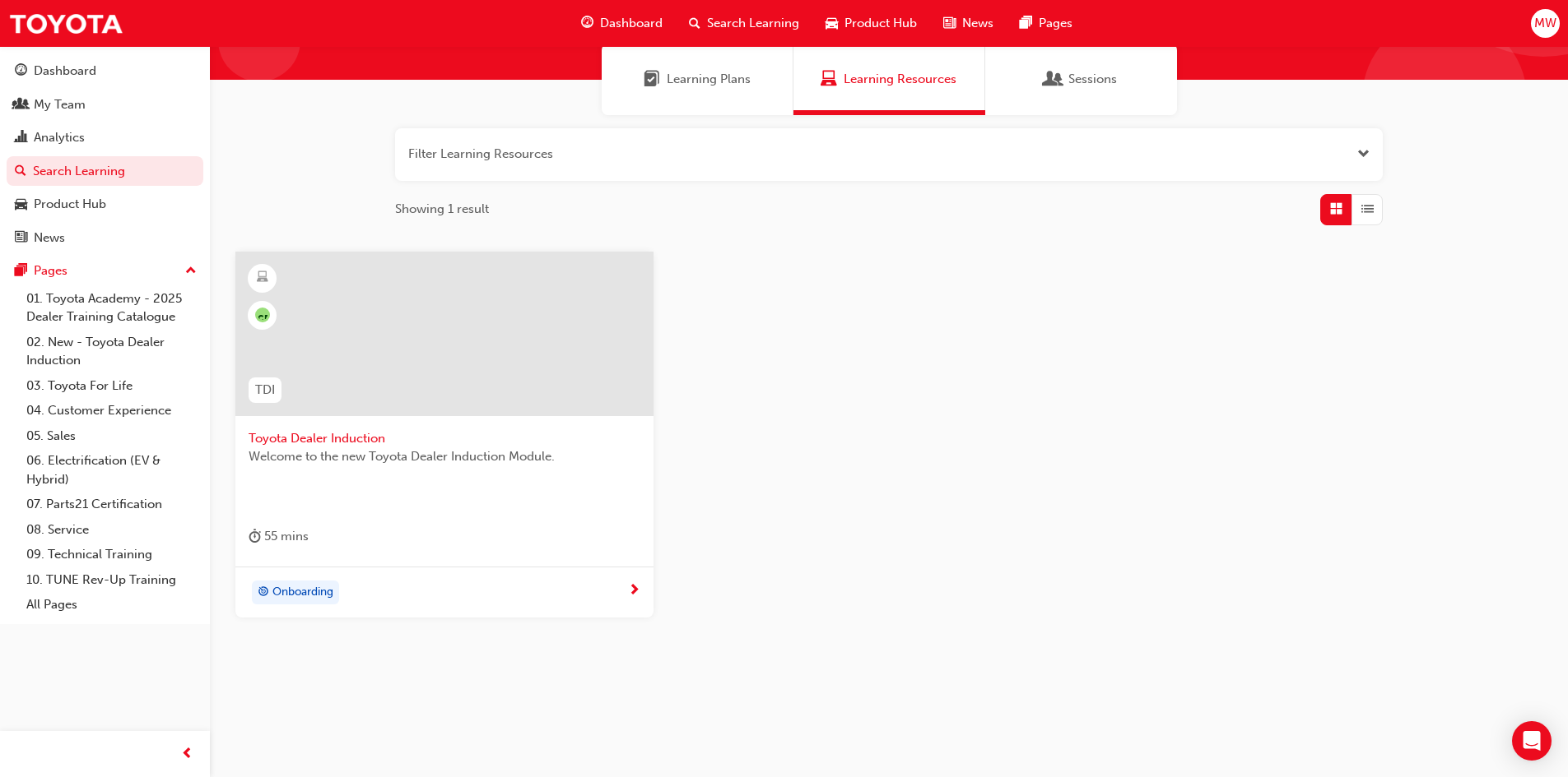
click at [631, 593] on span "next-icon" at bounding box center [634, 591] width 12 height 15
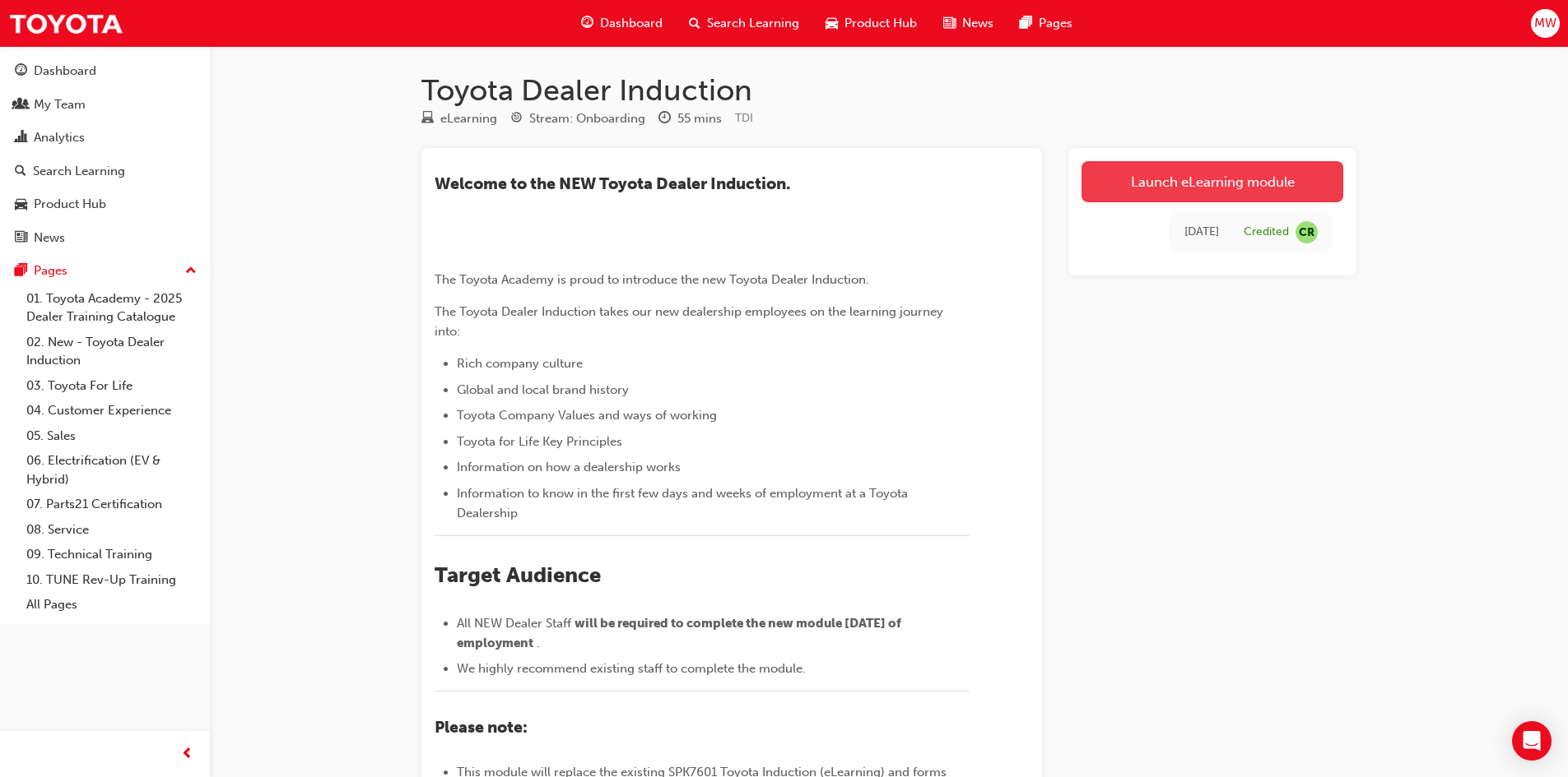
click at [1235, 173] on link "Launch eLearning module" at bounding box center [1212, 182] width 261 height 41
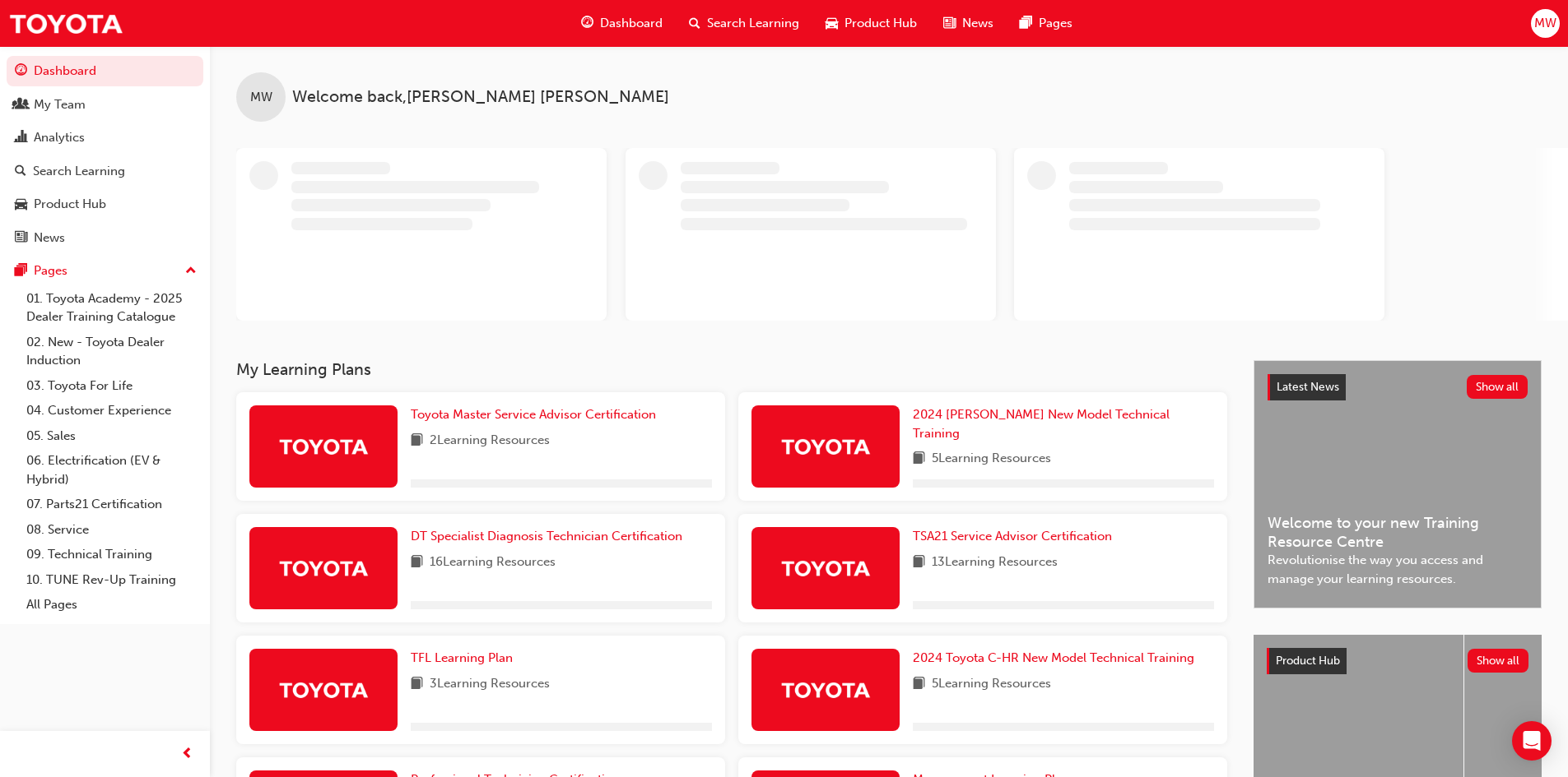
click at [1541, 19] on span "MW" at bounding box center [1545, 23] width 22 height 19
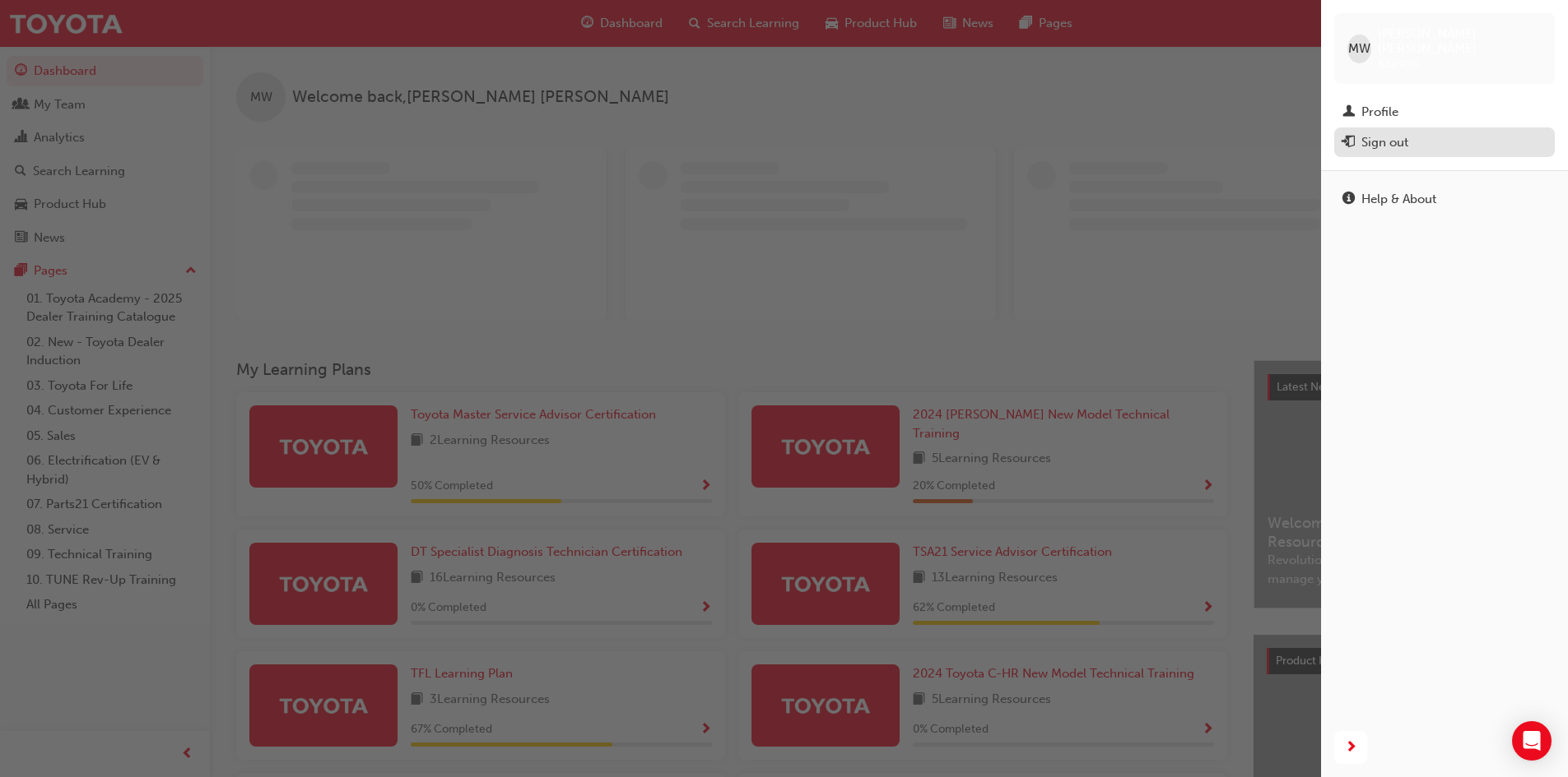
click at [1388, 133] on div "Sign out" at bounding box center [1385, 142] width 47 height 19
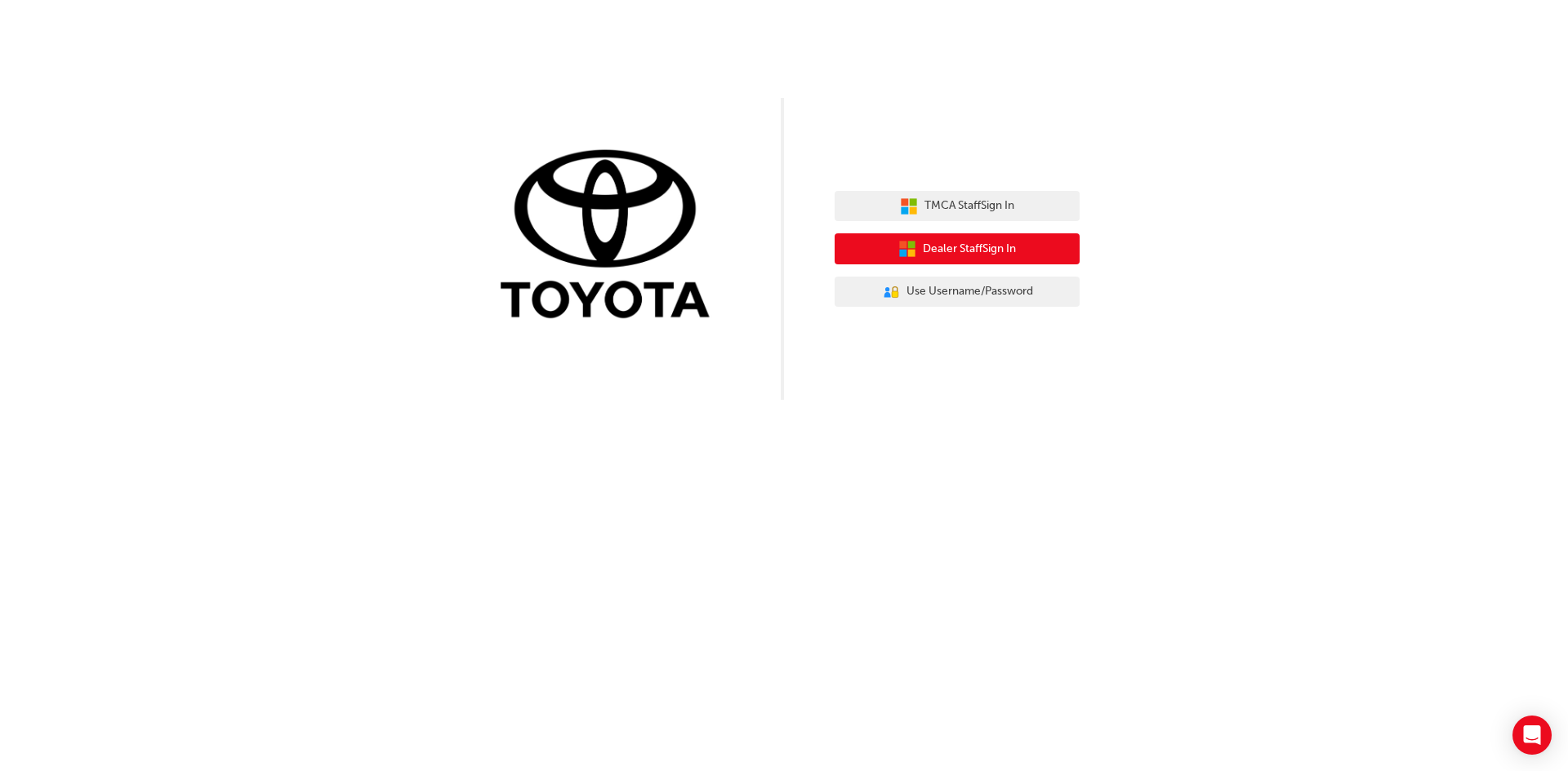
click at [971, 241] on span "Dealer Staff Sign In" at bounding box center [969, 249] width 93 height 18
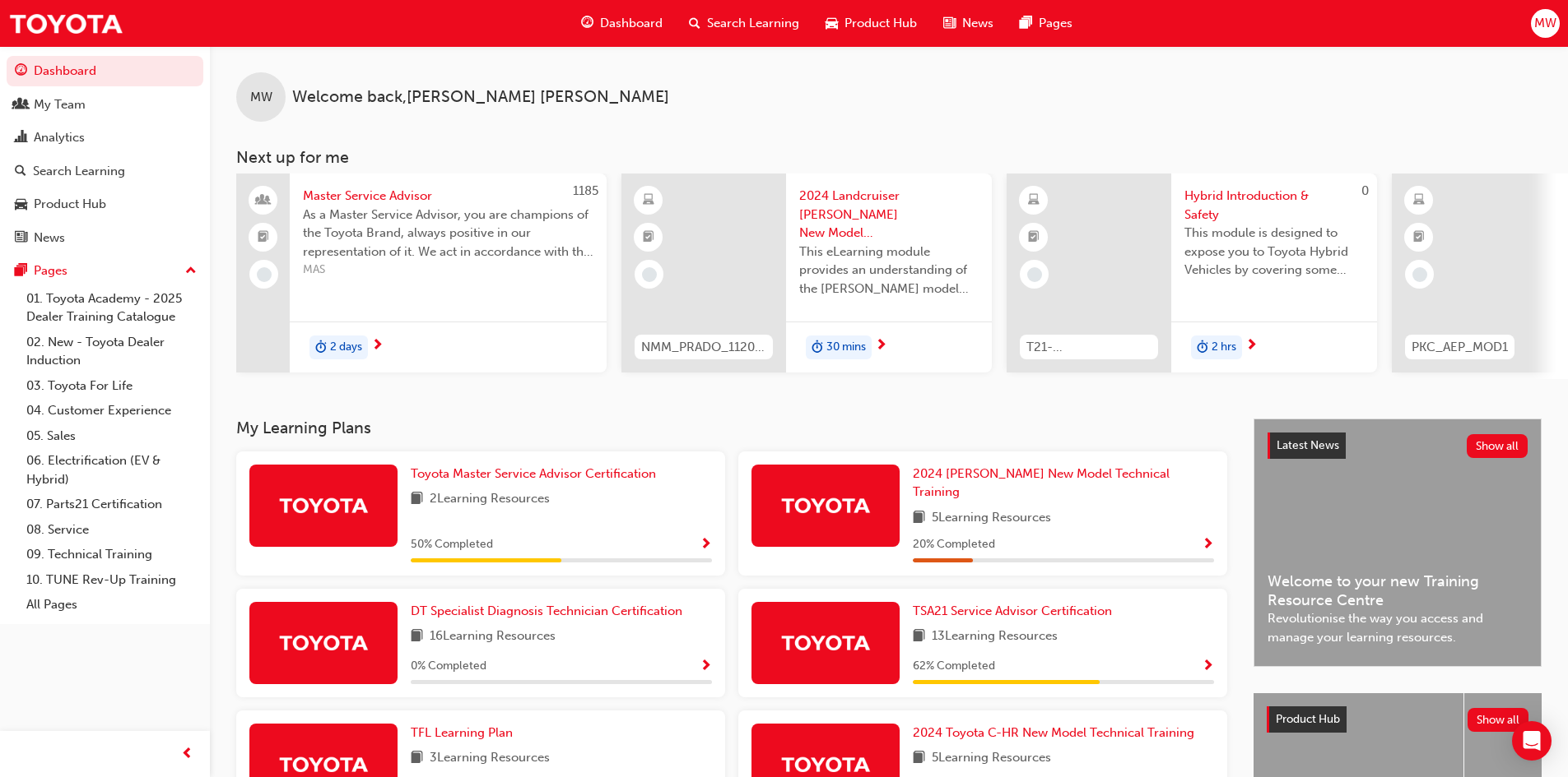
click at [1542, 20] on span "MW" at bounding box center [1545, 23] width 22 height 19
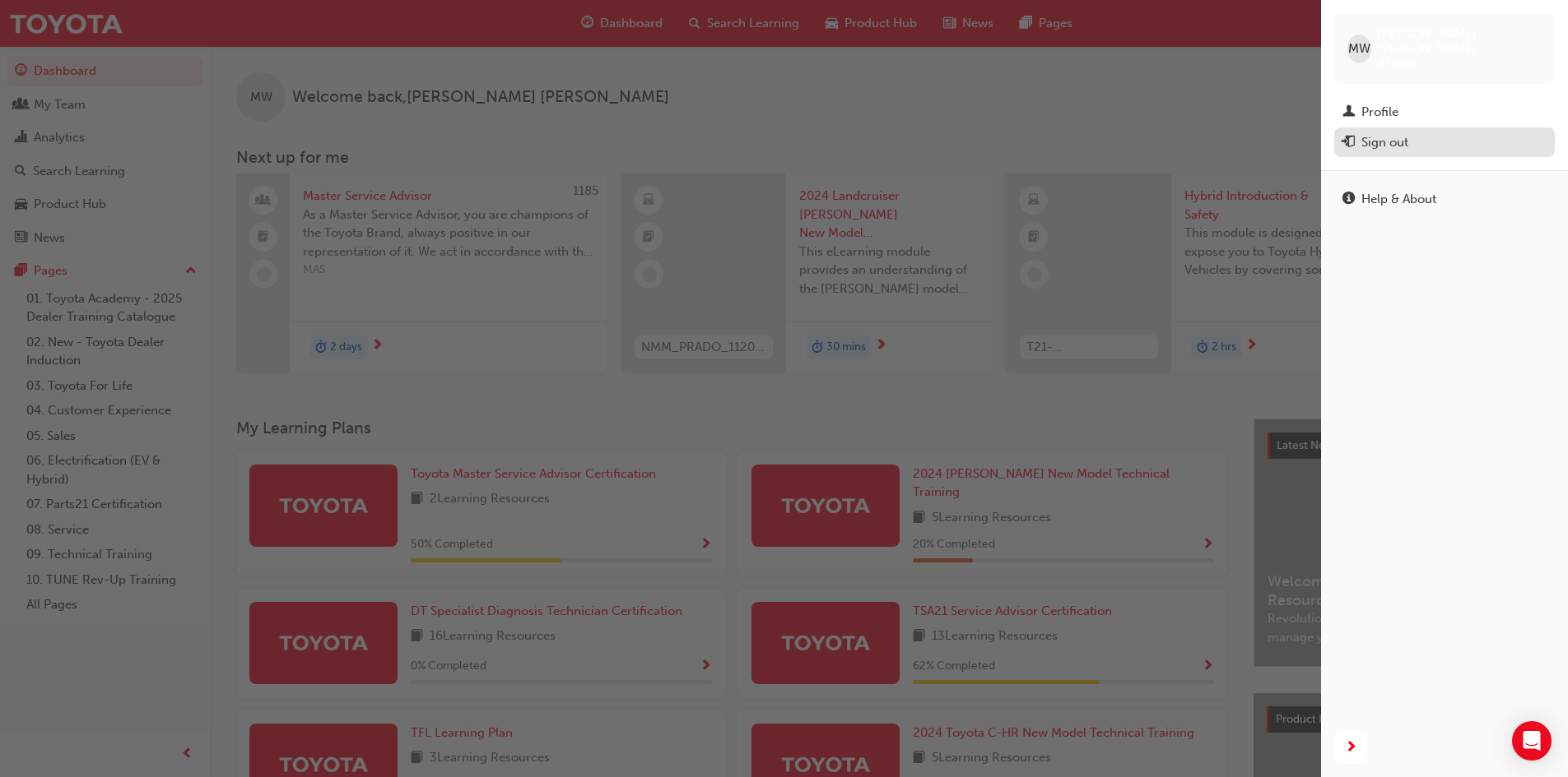
click at [1408, 133] on div "Sign out" at bounding box center [1385, 142] width 47 height 19
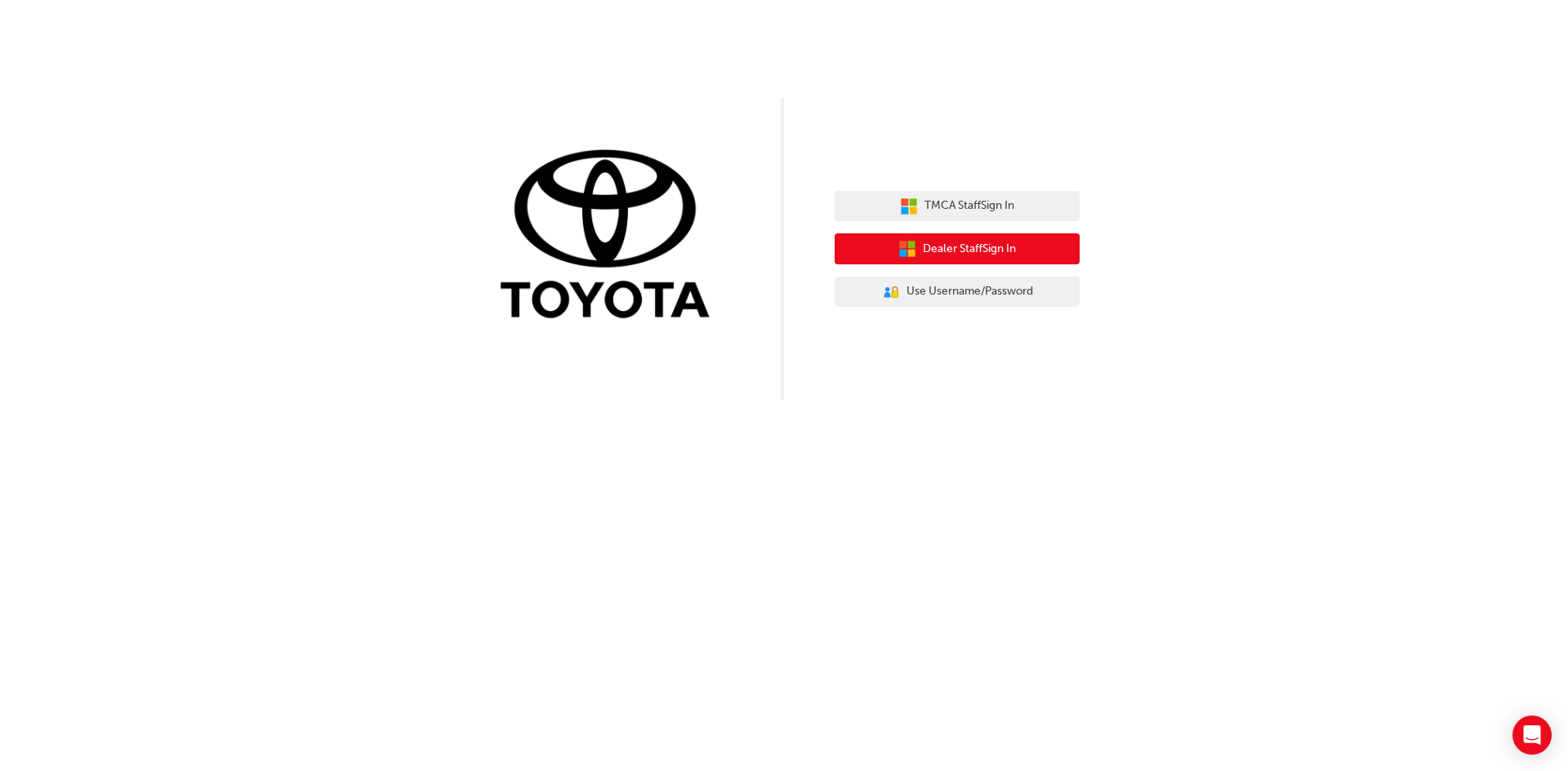
click at [1028, 251] on button "Dealer Staff Sign In" at bounding box center [957, 249] width 245 height 31
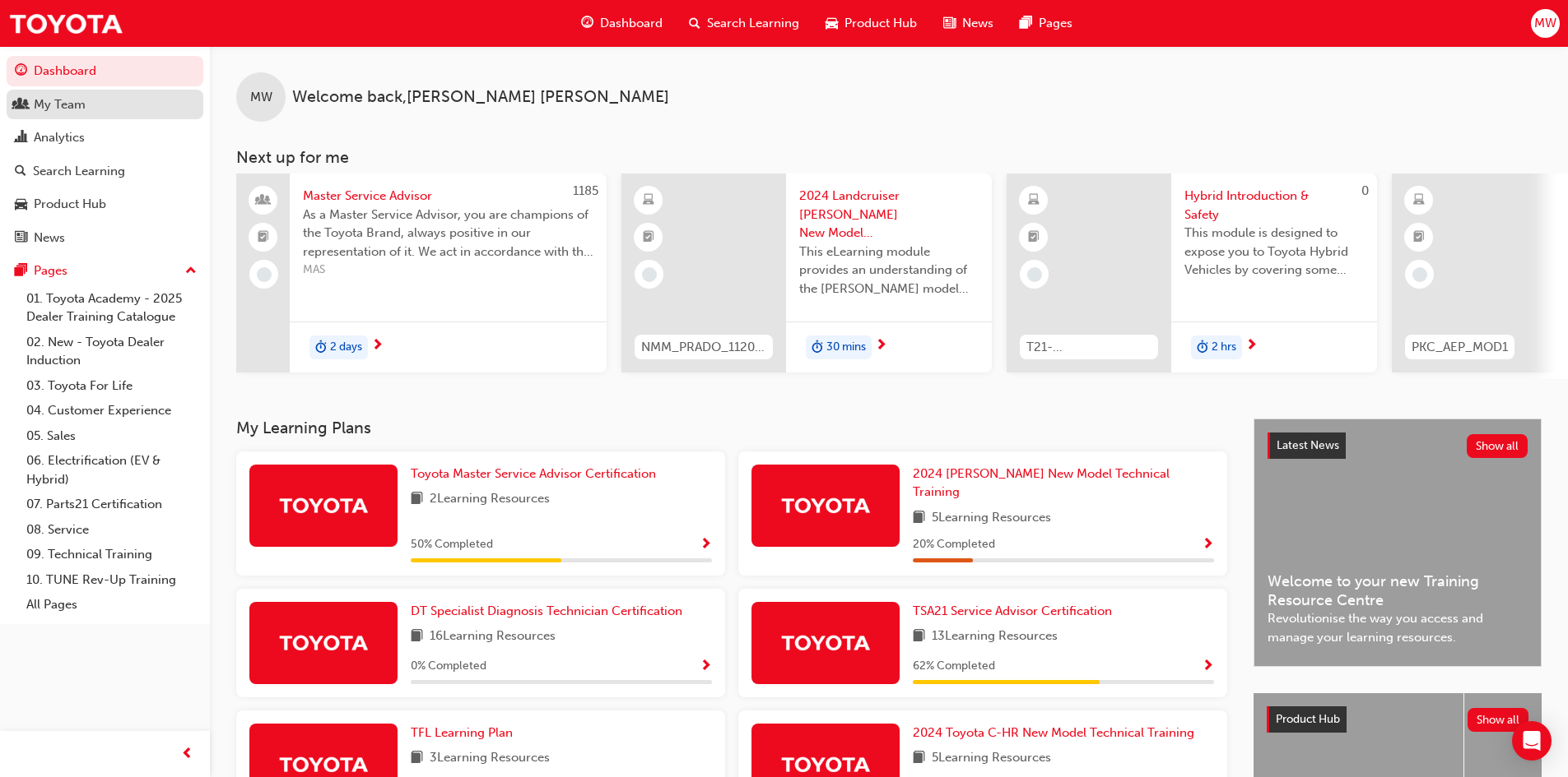
click at [74, 105] on div "My Team" at bounding box center [59, 105] width 51 height 19
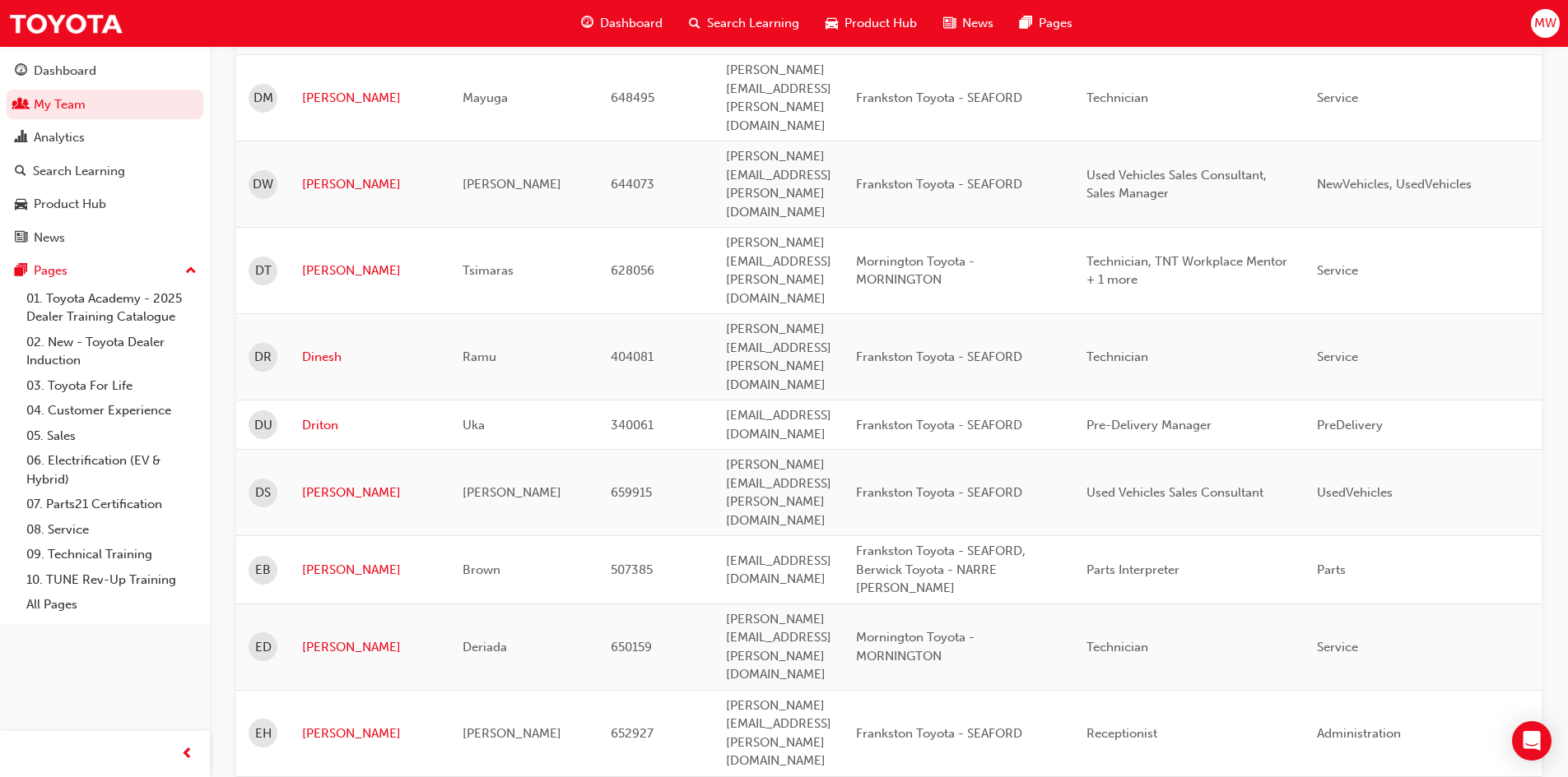
scroll to position [2126, 0]
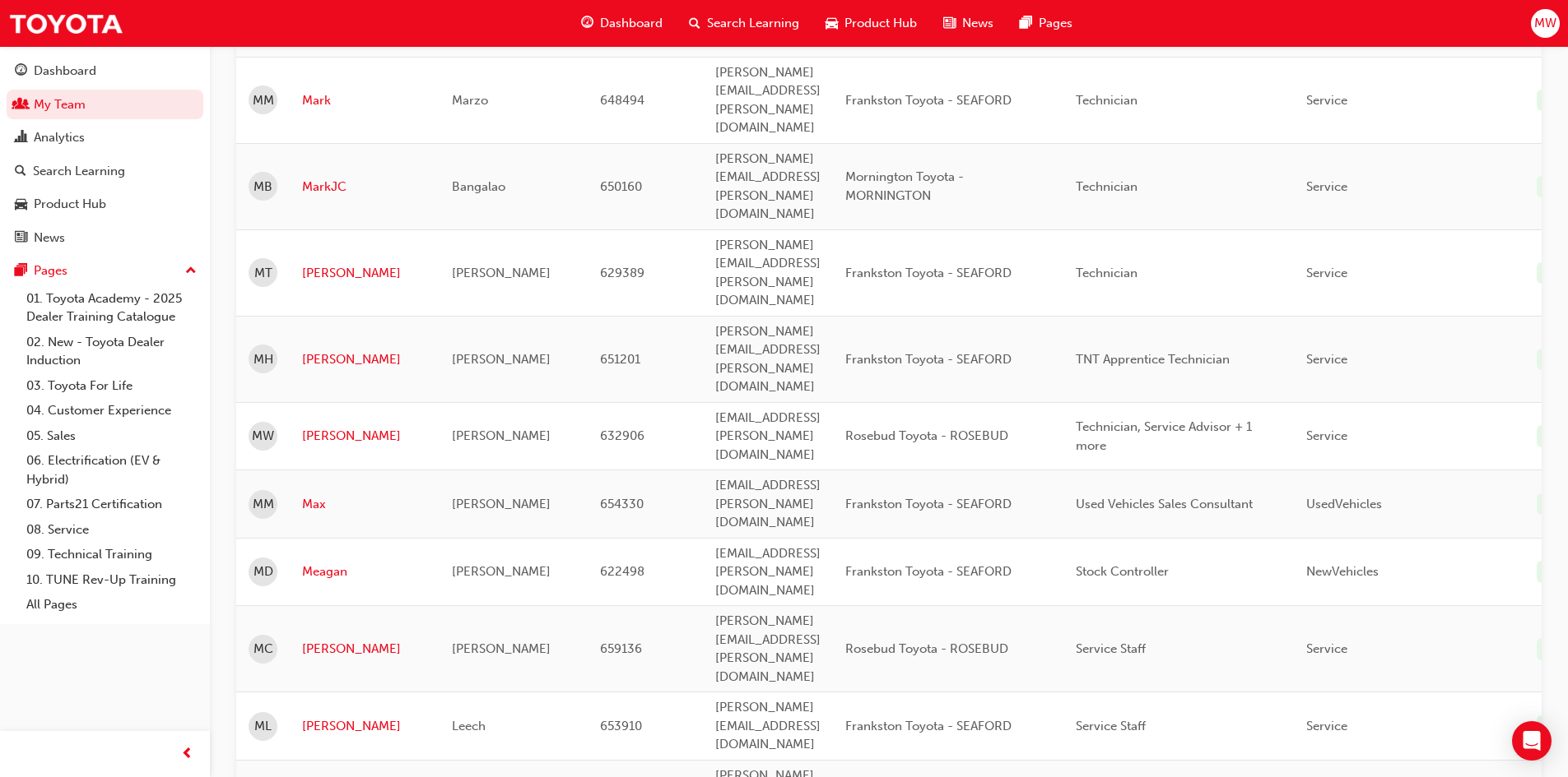
scroll to position [1550, 0]
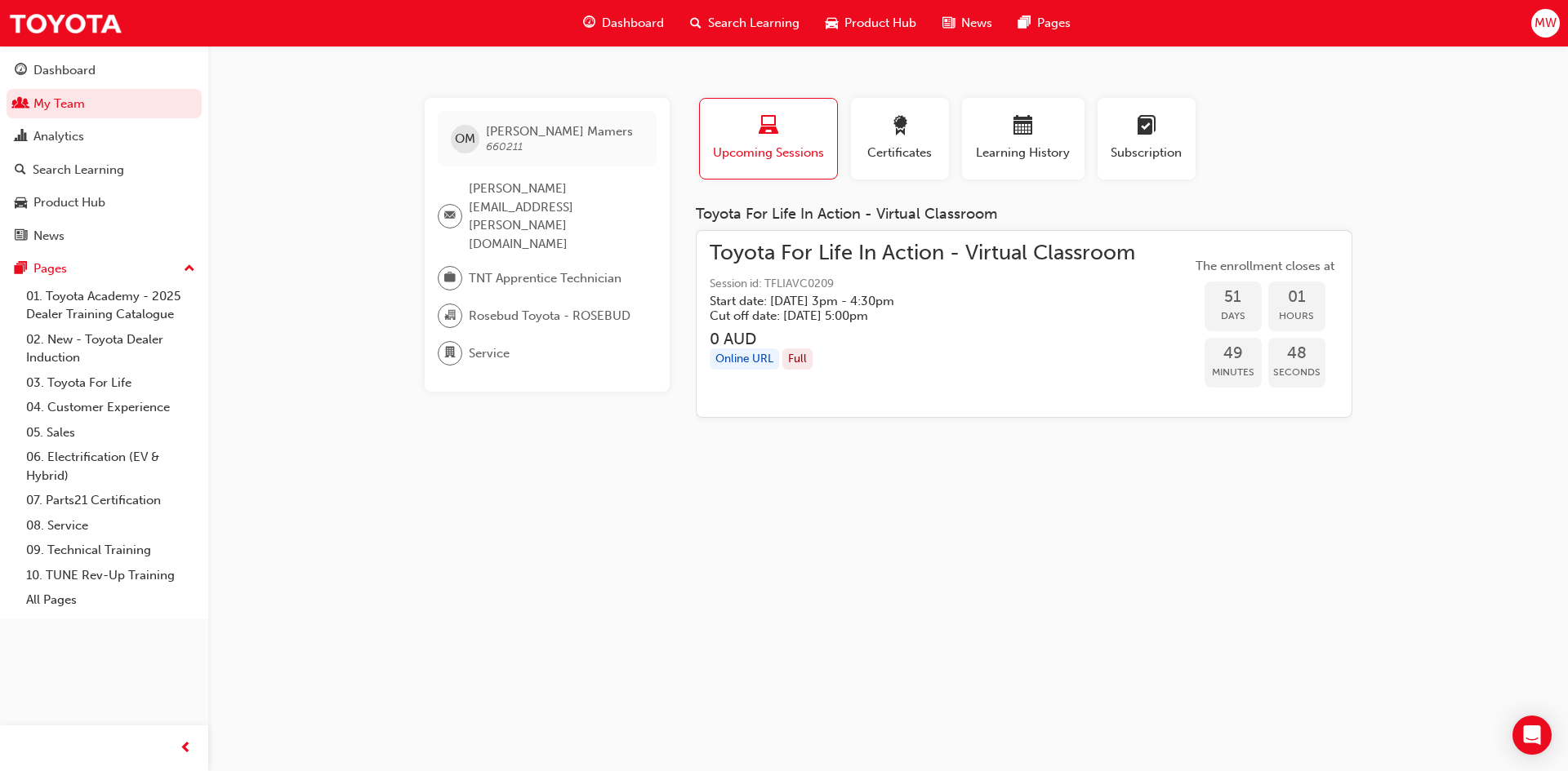
click at [784, 22] on span "Search Learning" at bounding box center [754, 23] width 91 height 18
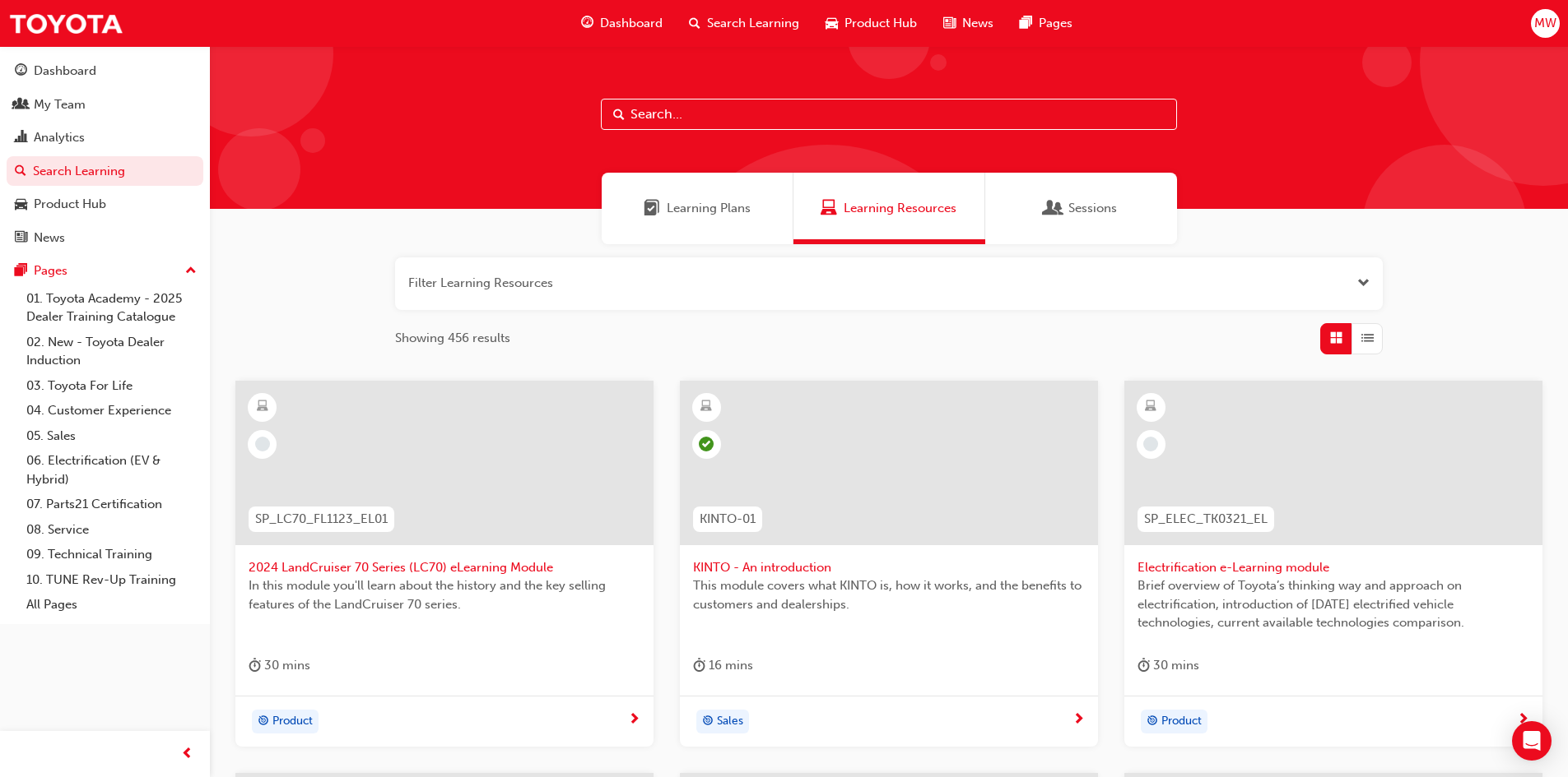
click at [754, 108] on input "text" at bounding box center [889, 113] width 576 height 31
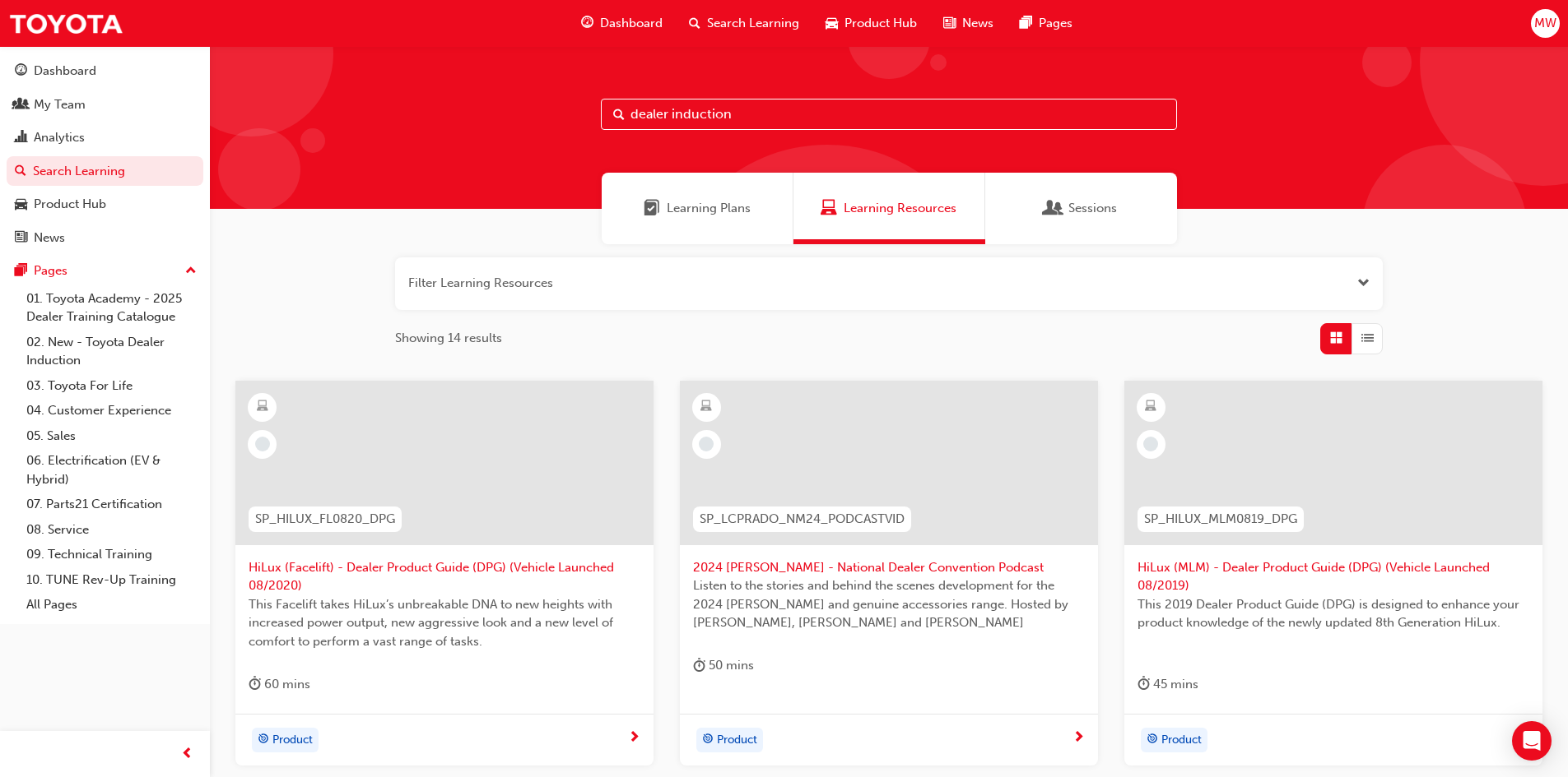
type input "dealer induction"
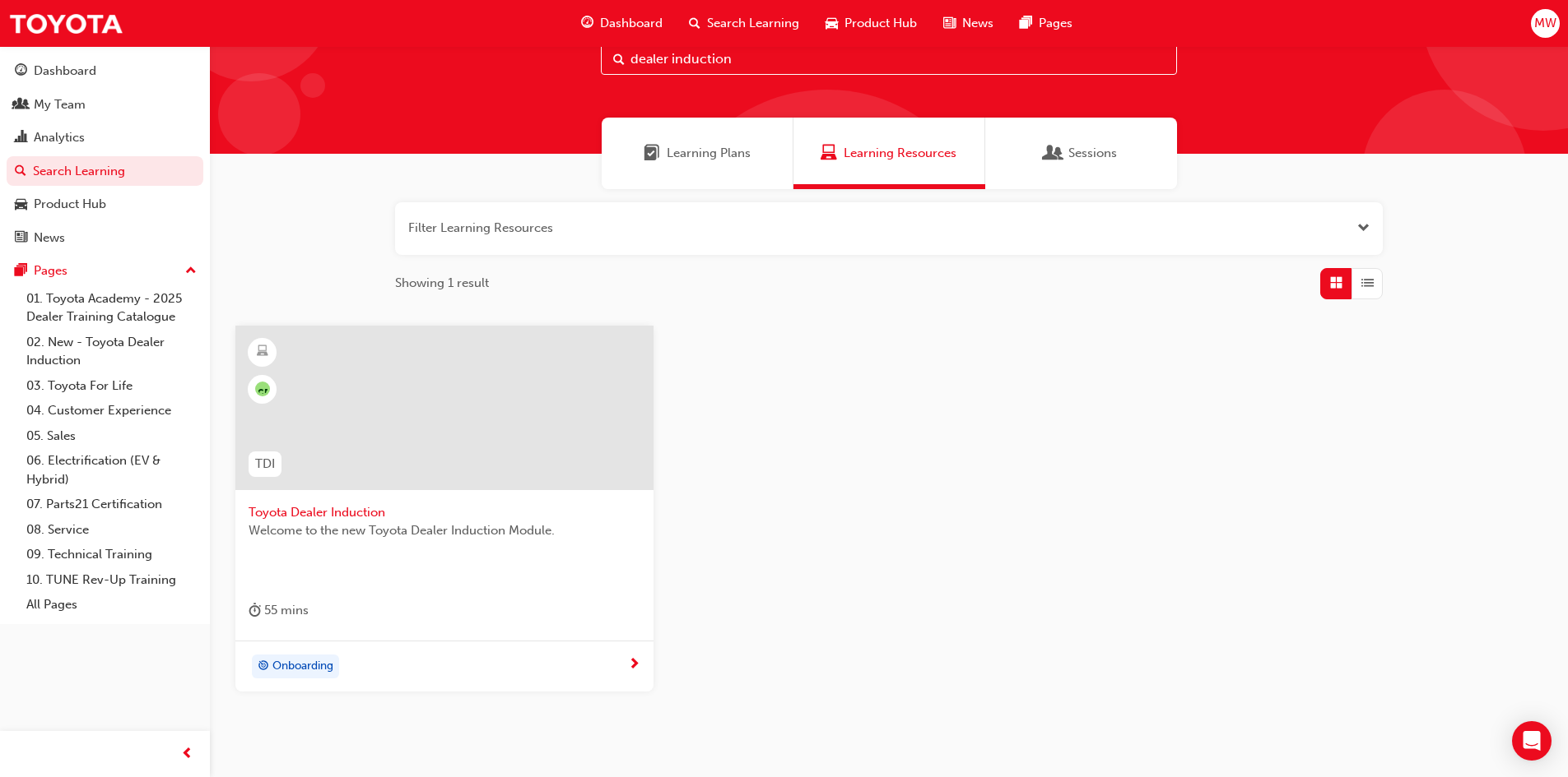
scroll to position [129, 0]
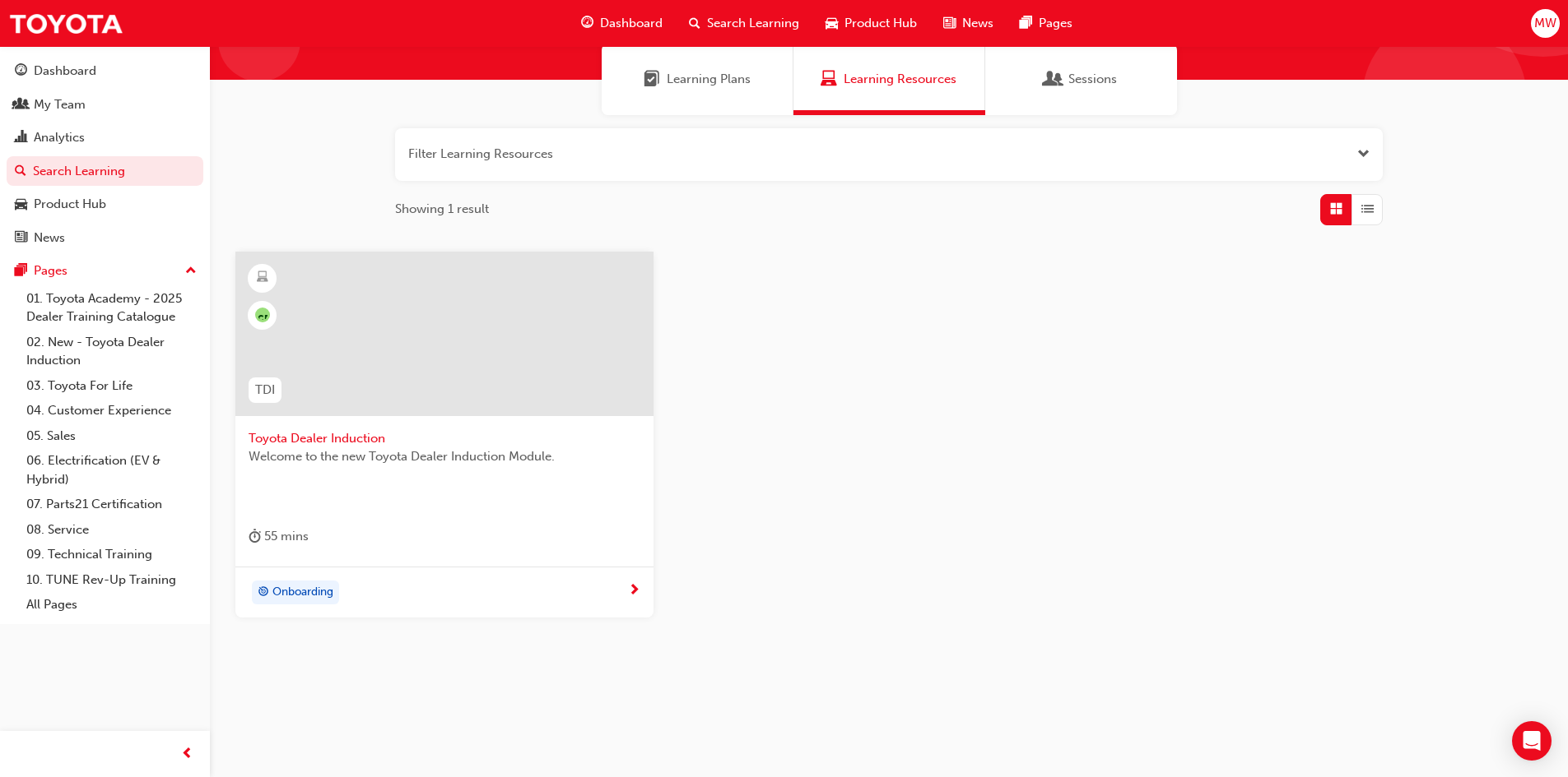
click at [314, 436] on span "Toyota Dealer Induction" at bounding box center [444, 439] width 392 height 19
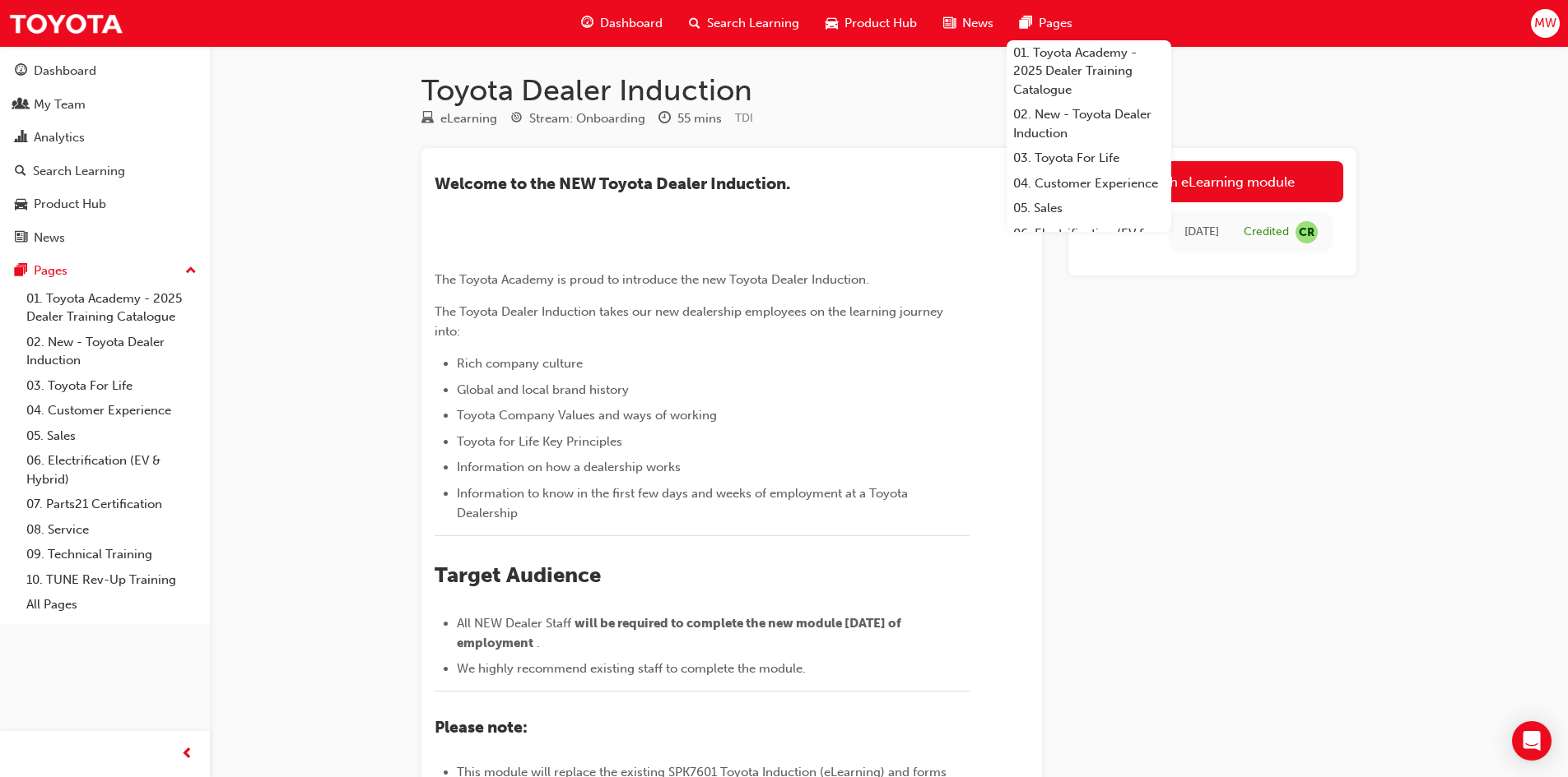
click at [1341, 402] on div "Launch eLearning module Tue 25 Mar 2025 Credited CR" at bounding box center [1212, 588] width 288 height 881
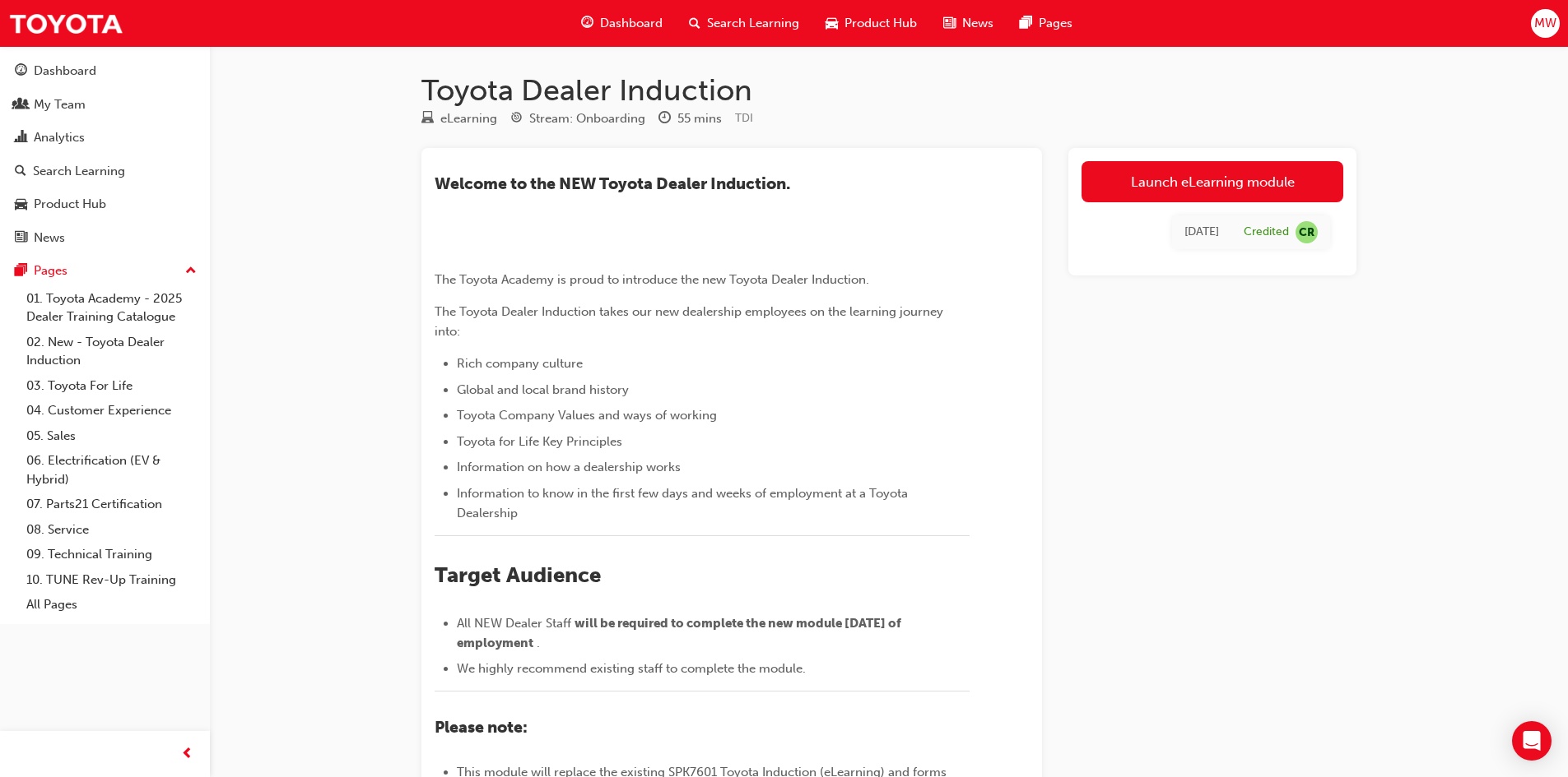
click at [1488, 197] on div "Toyota Dealer Induction eLearning Stream: Onboarding 55 mins TDI ​Welcome to th…" at bounding box center [784, 561] width 1568 height 1122
click at [1544, 23] on span "MW" at bounding box center [1545, 23] width 22 height 19
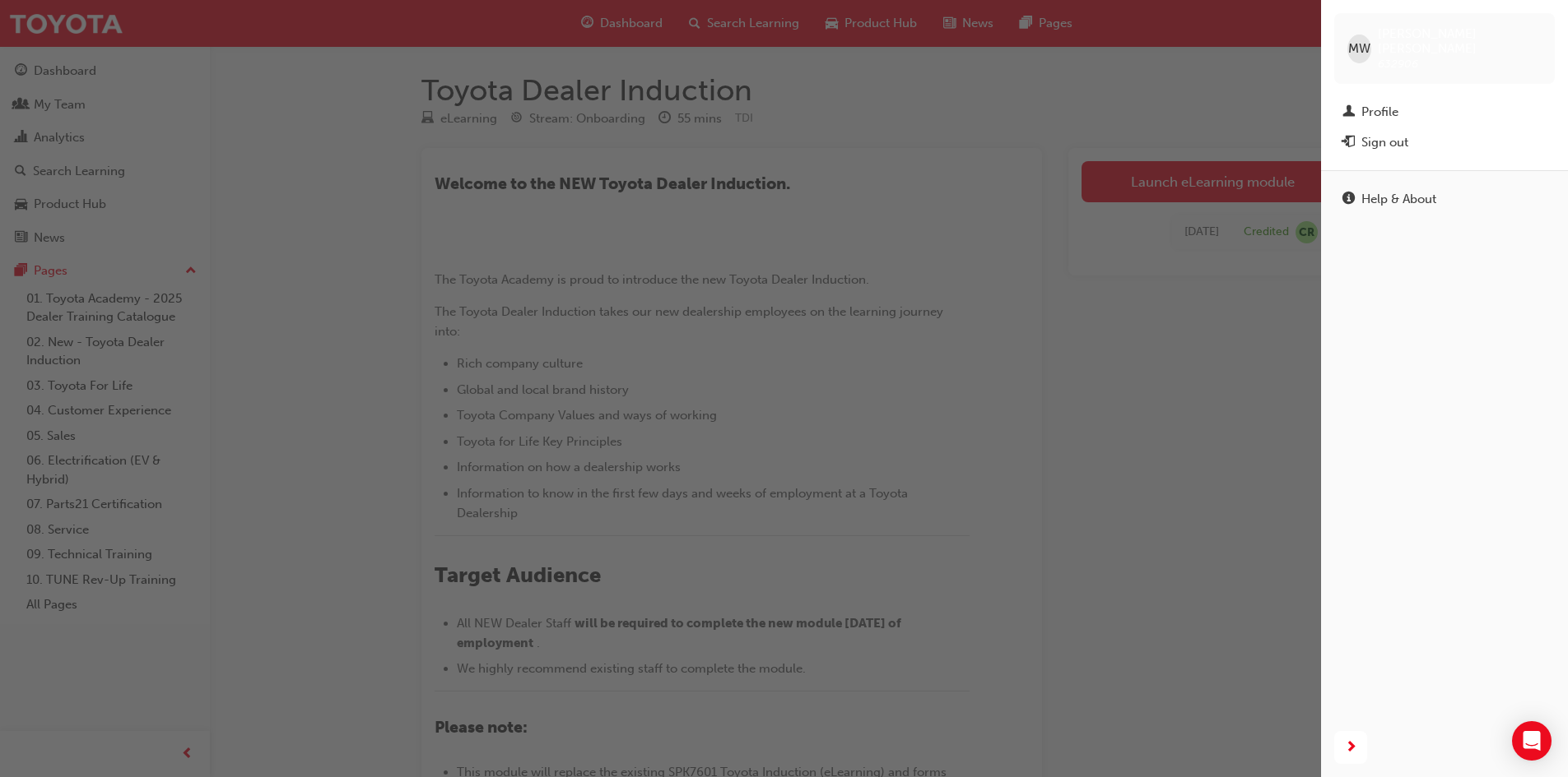
click at [1396, 133] on div "Sign out" at bounding box center [1385, 142] width 47 height 19
